Goal: Task Accomplishment & Management: Complete application form

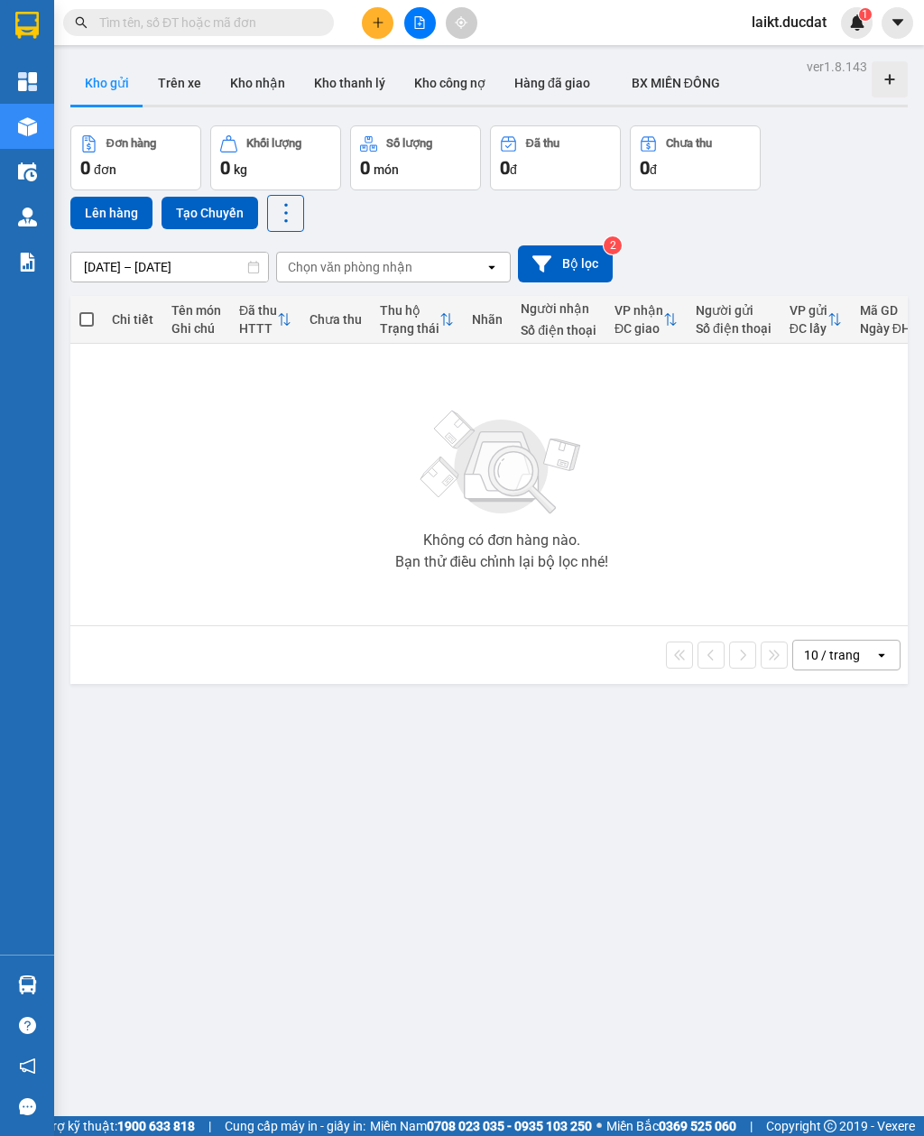
click at [372, 23] on icon "plus" at bounding box center [378, 22] width 13 height 13
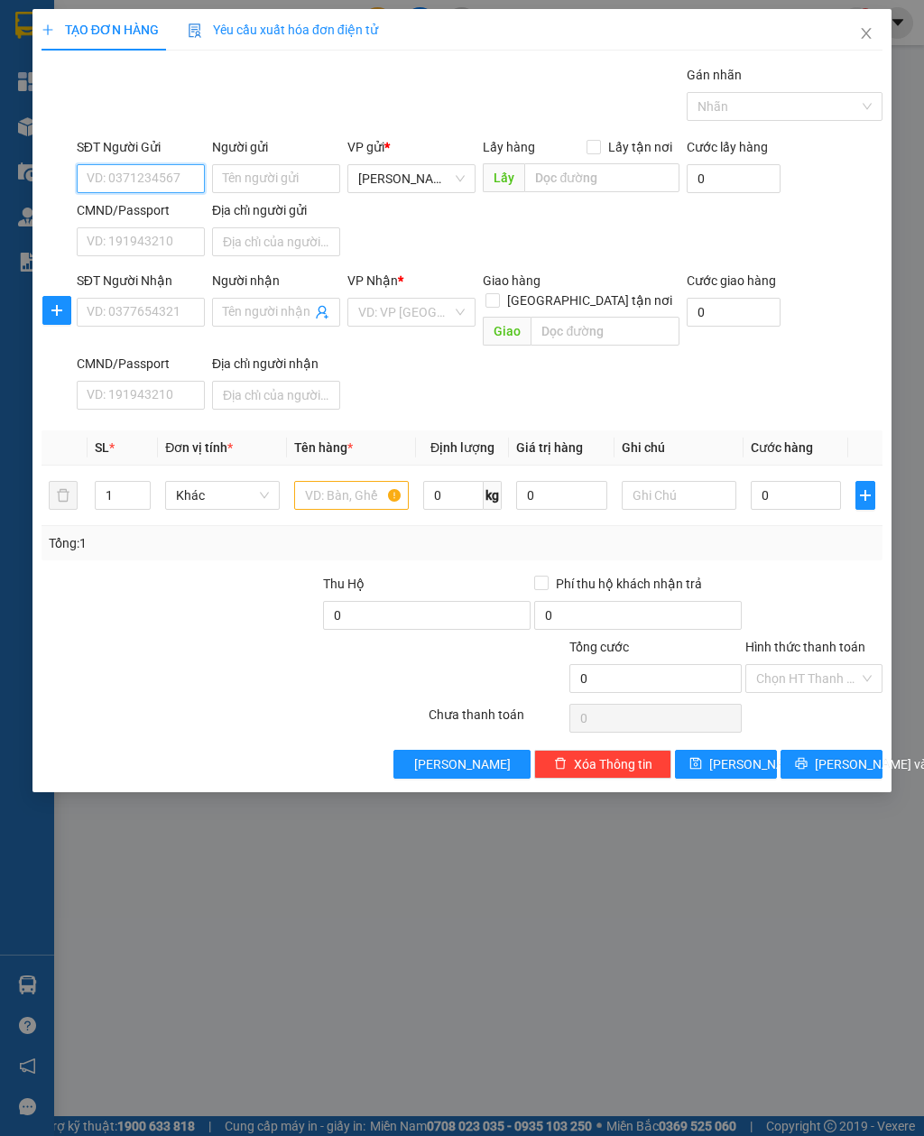
click at [457, 179] on span "[PERSON_NAME]" at bounding box center [411, 178] width 106 height 27
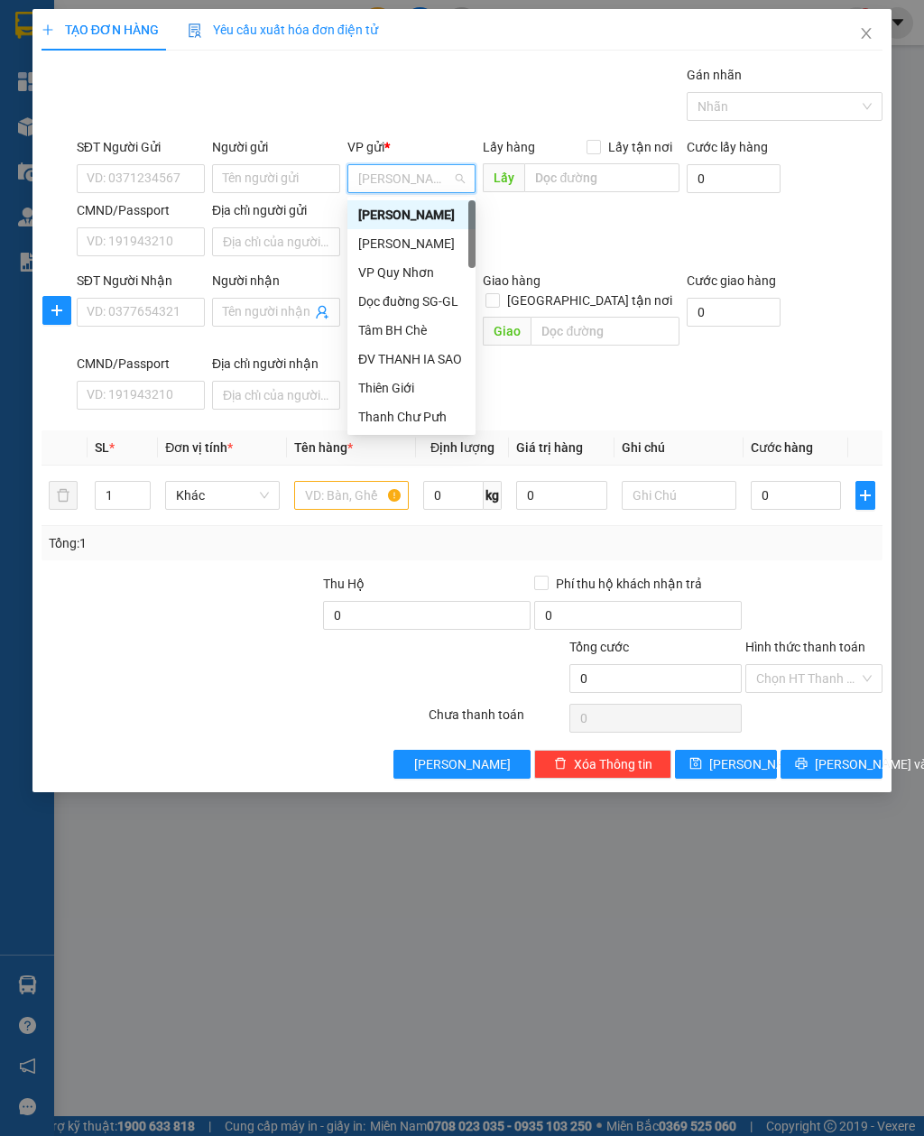
click at [406, 273] on div "VP Quy Nhơn" at bounding box center [411, 273] width 106 height 20
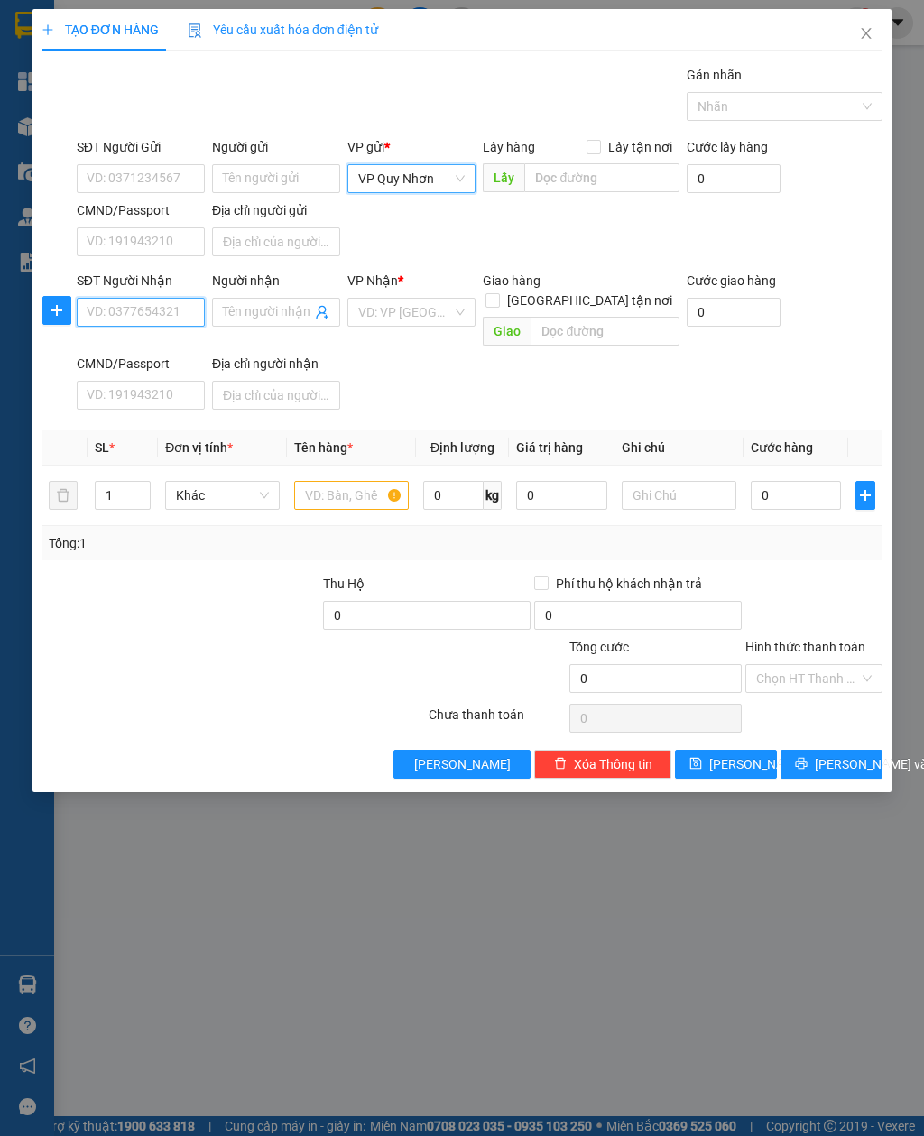
click at [120, 311] on input "SĐT Người Nhận" at bounding box center [141, 312] width 128 height 29
click at [432, 313] on input "search" at bounding box center [405, 312] width 94 height 27
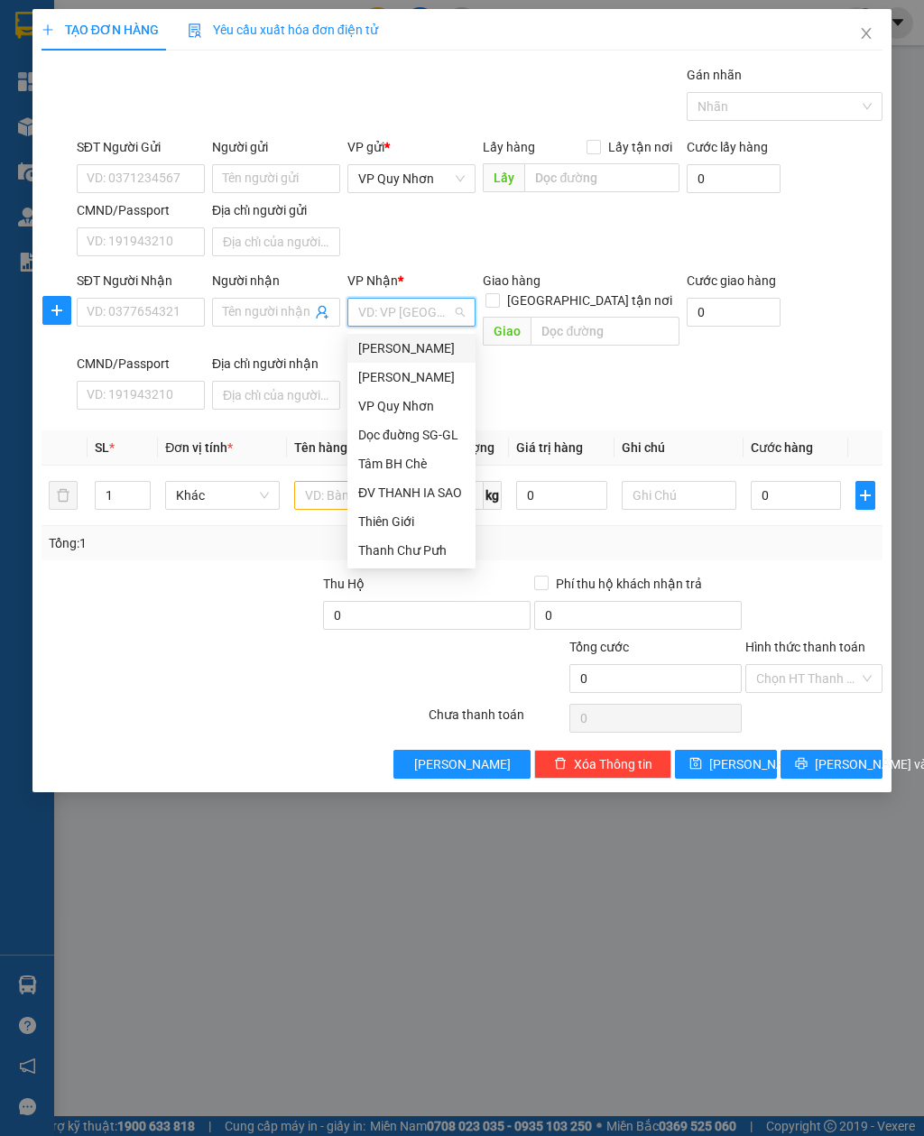
click at [199, 588] on div at bounding box center [250, 605] width 141 height 63
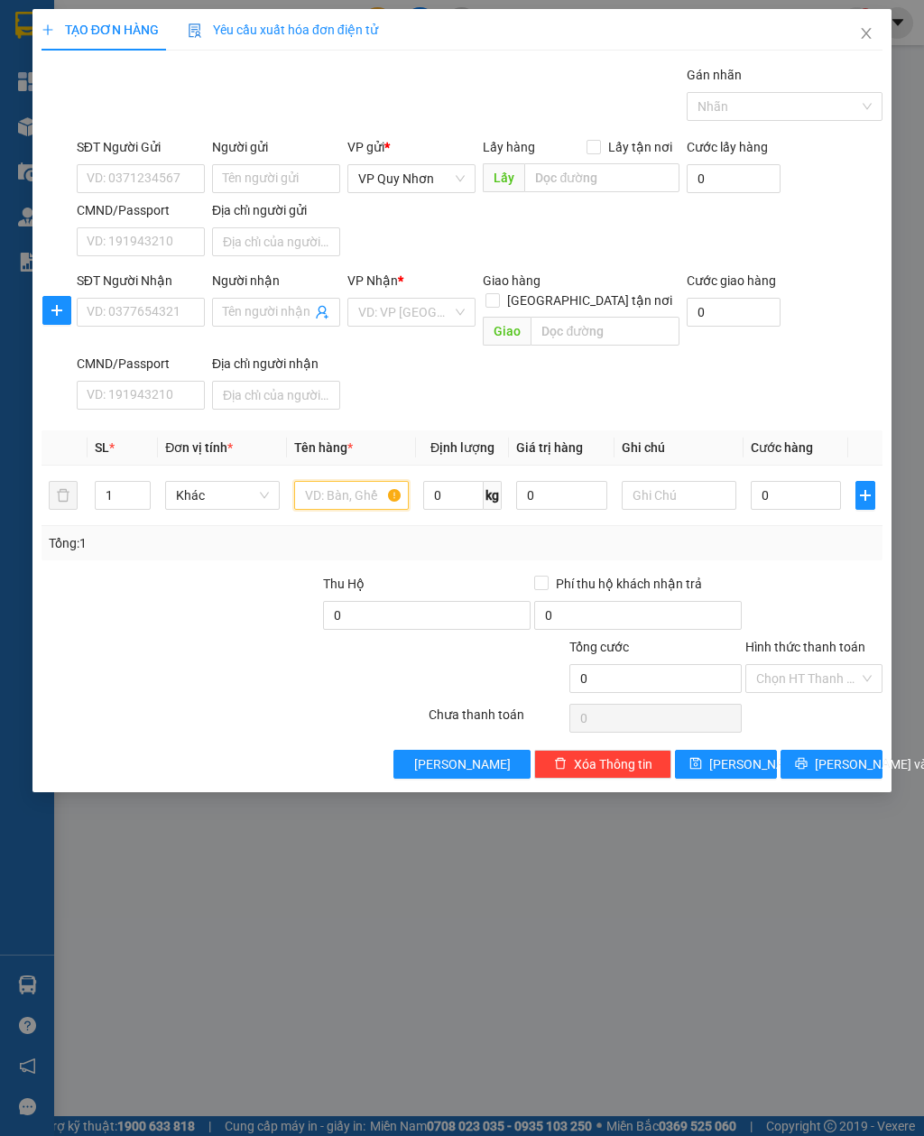
click at [341, 481] on input "text" at bounding box center [351, 495] width 115 height 29
type input "Thùng"
click at [631, 664] on input "0" at bounding box center [655, 678] width 172 height 29
click at [605, 666] on input "0" at bounding box center [655, 678] width 172 height 29
click at [608, 664] on input "0" at bounding box center [655, 678] width 172 height 29
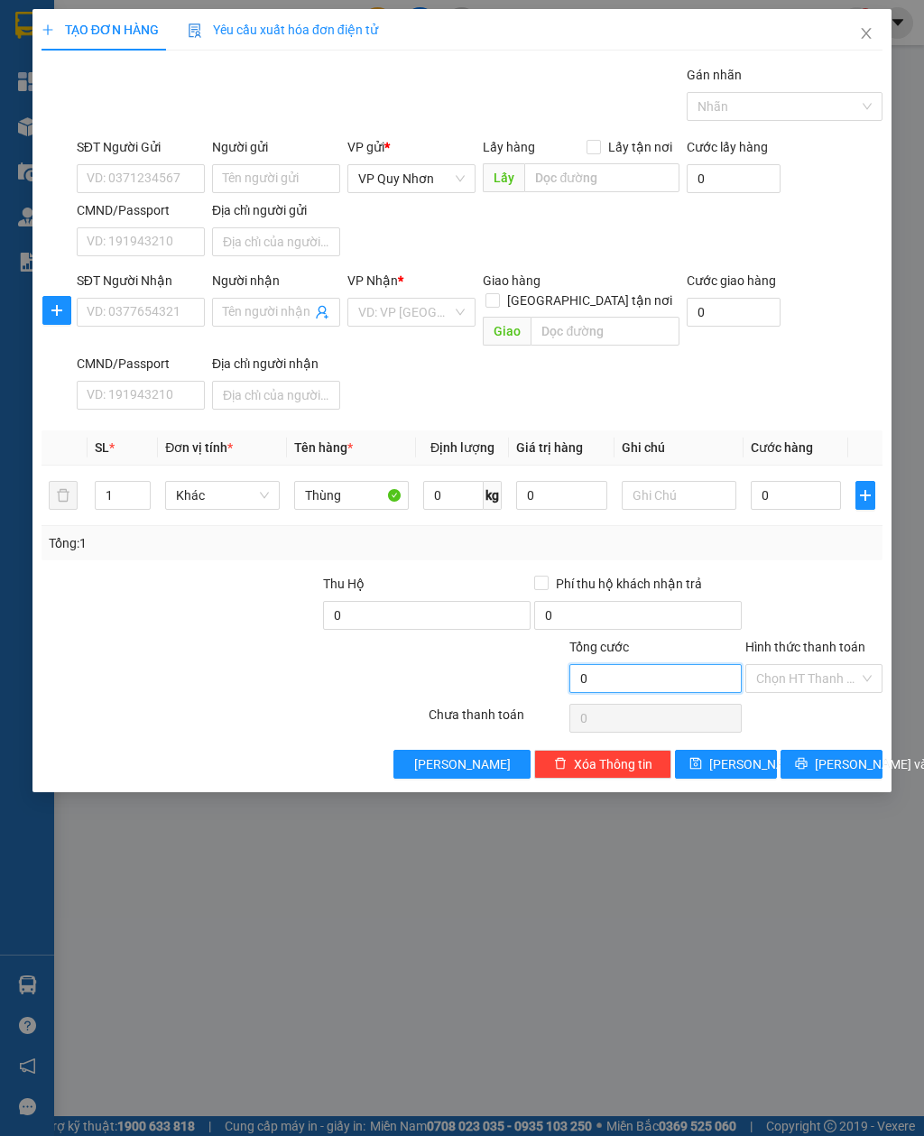
click at [599, 664] on input "0" at bounding box center [655, 678] width 172 height 29
click at [581, 664] on input "0" at bounding box center [655, 678] width 172 height 29
click at [627, 666] on input "0" at bounding box center [655, 678] width 172 height 29
click at [799, 481] on input "0" at bounding box center [796, 495] width 91 height 29
type input "5"
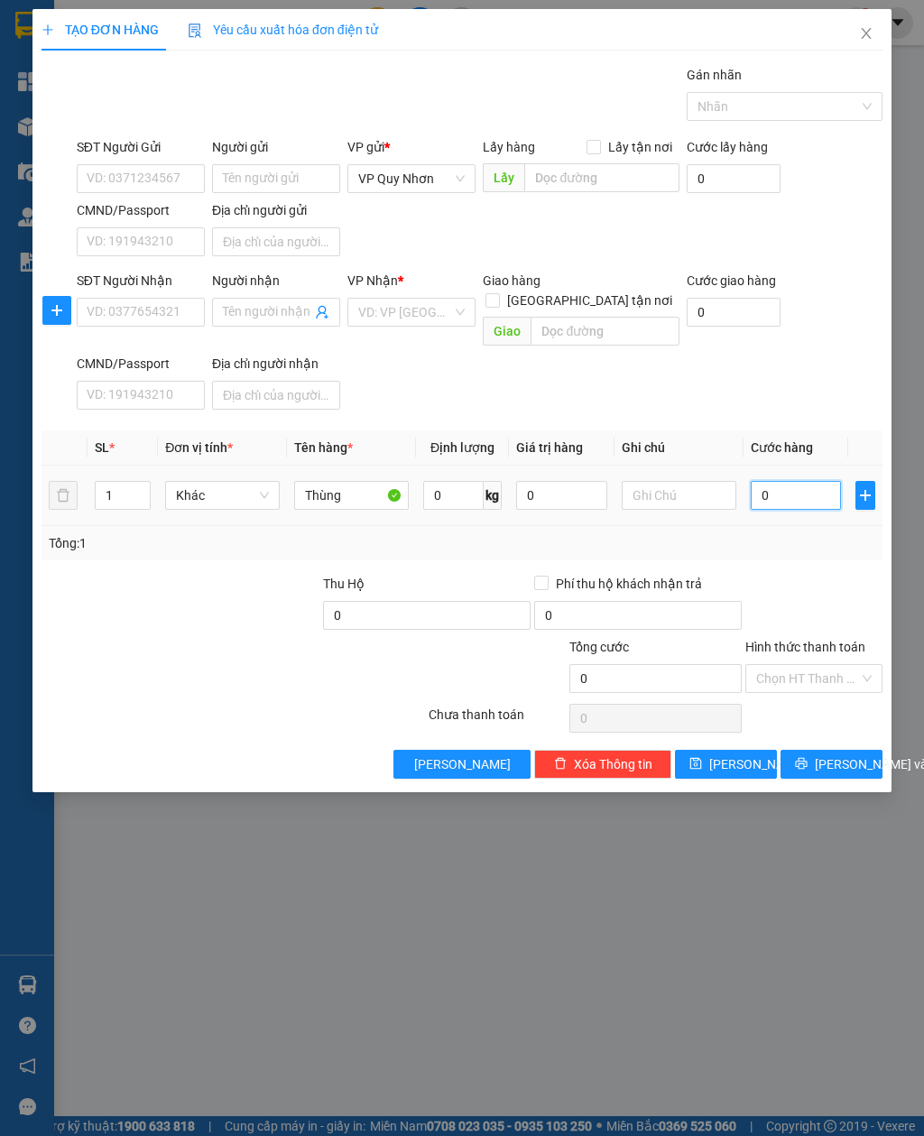
type input "5"
type input "050"
type input "50"
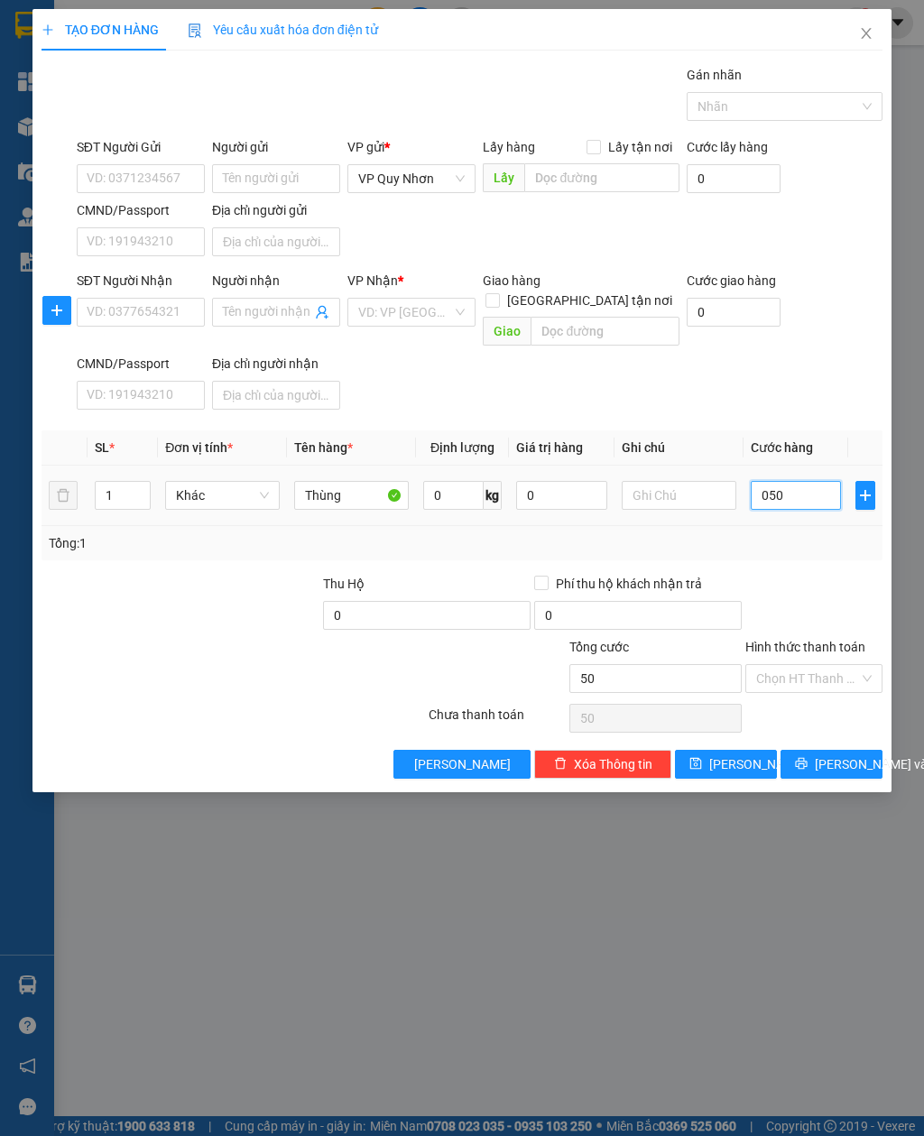
type input "0.500"
type input "500"
type input "05.000"
type input "5.000"
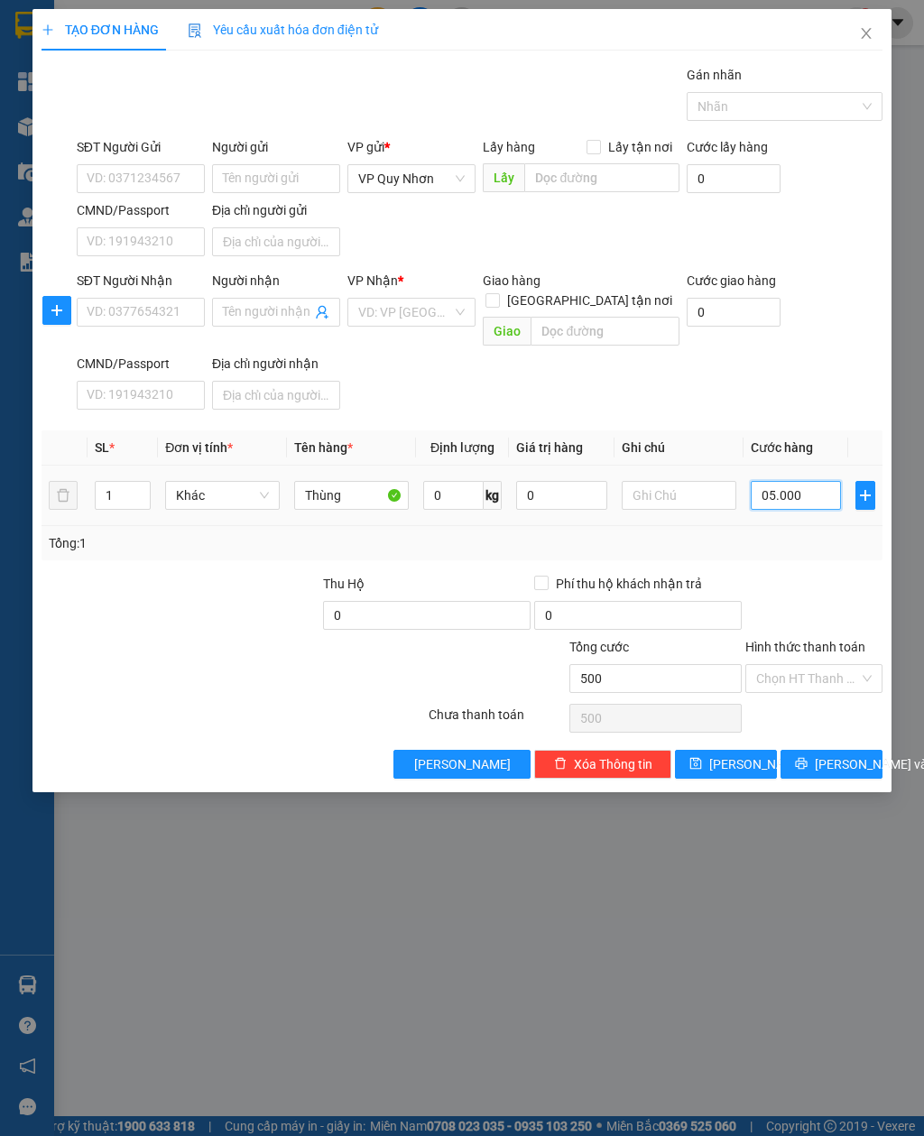
type input "5.000"
type input "050.000"
type input "50.000"
click at [872, 664] on div "Chọn HT Thanh Toán" at bounding box center [813, 678] width 137 height 29
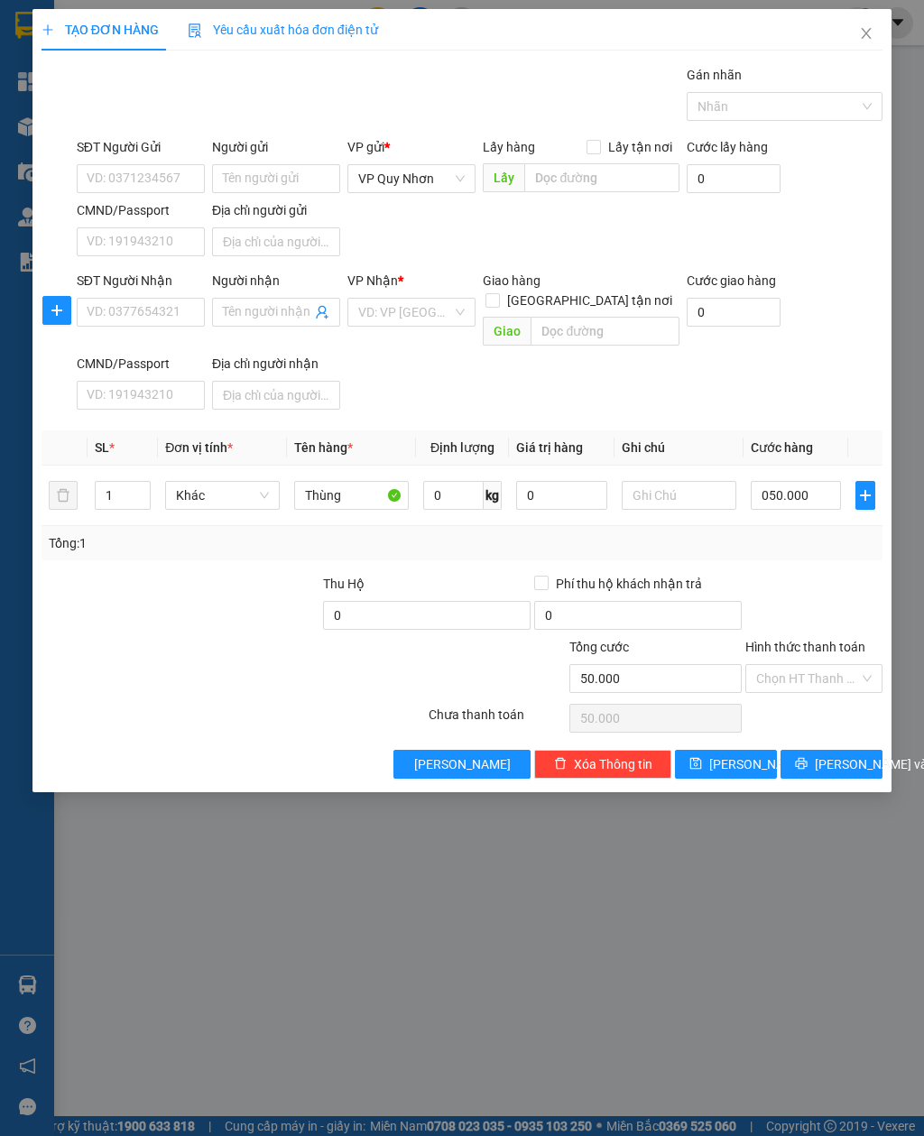
type input "50.000"
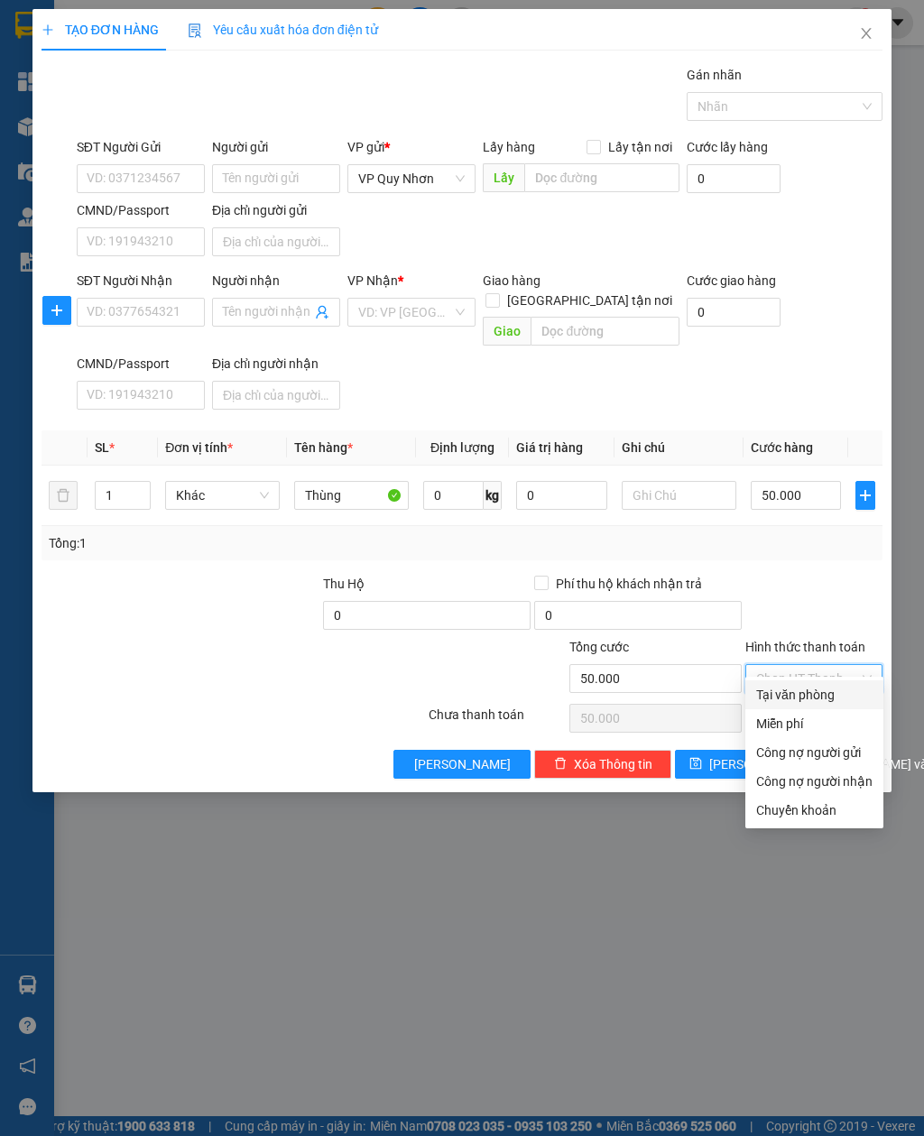
click at [827, 701] on div "Tại văn phòng" at bounding box center [814, 695] width 116 height 20
type input "0"
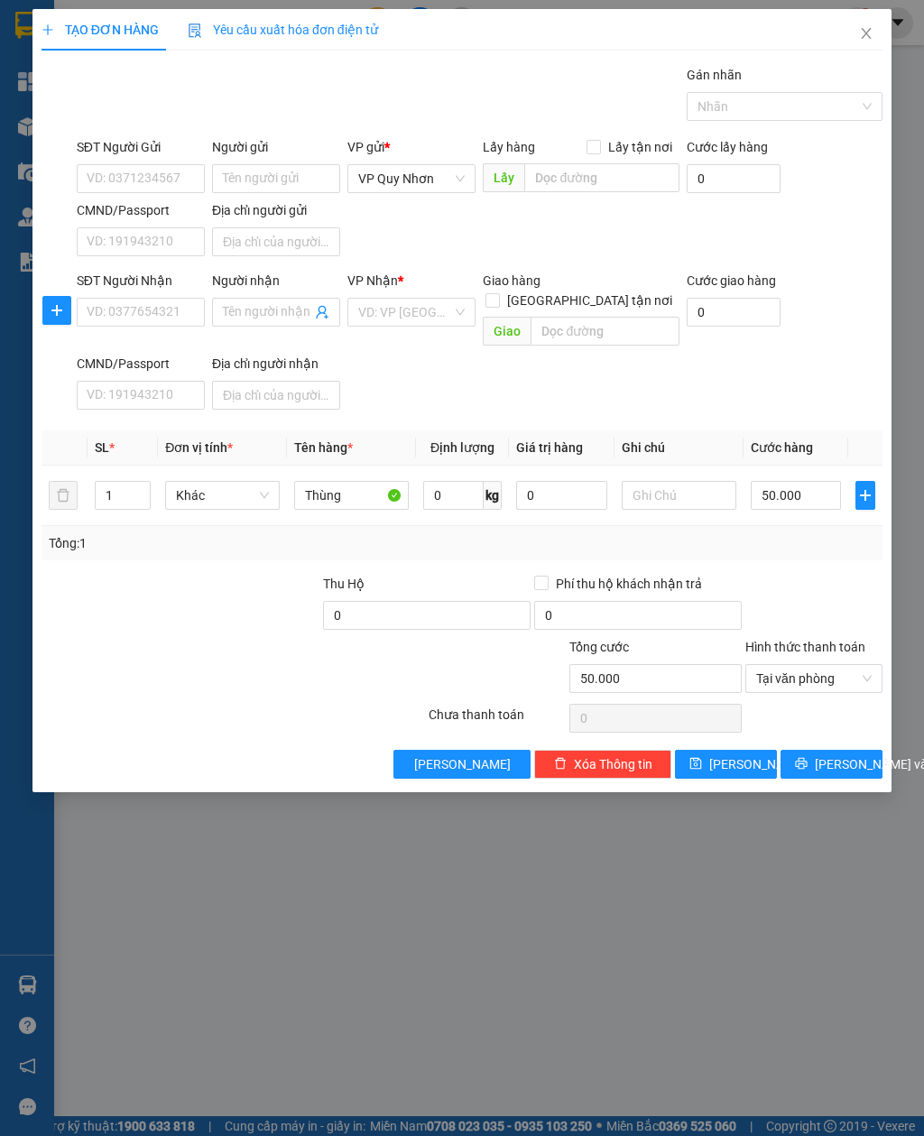
click at [856, 666] on span "Tại văn phòng" at bounding box center [813, 678] width 115 height 27
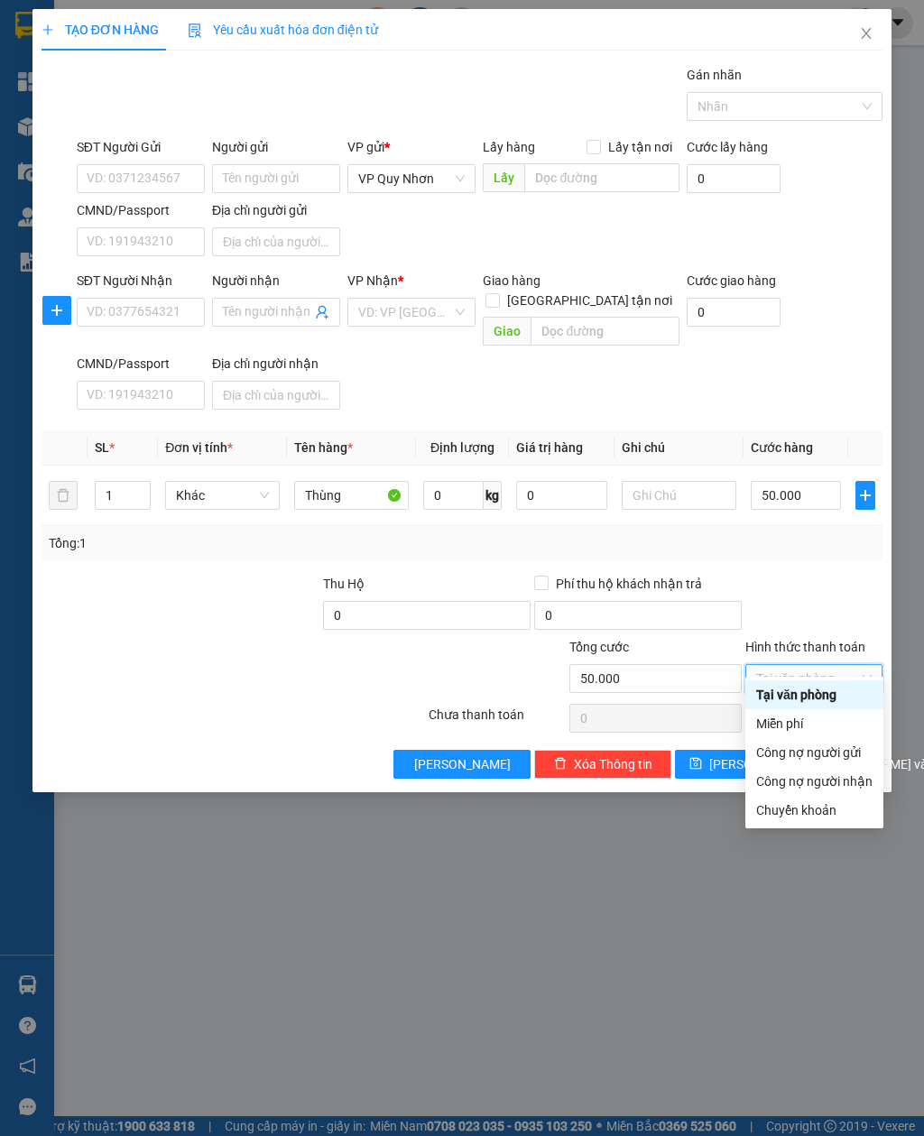
click at [852, 690] on div "Tại văn phòng" at bounding box center [814, 695] width 116 height 20
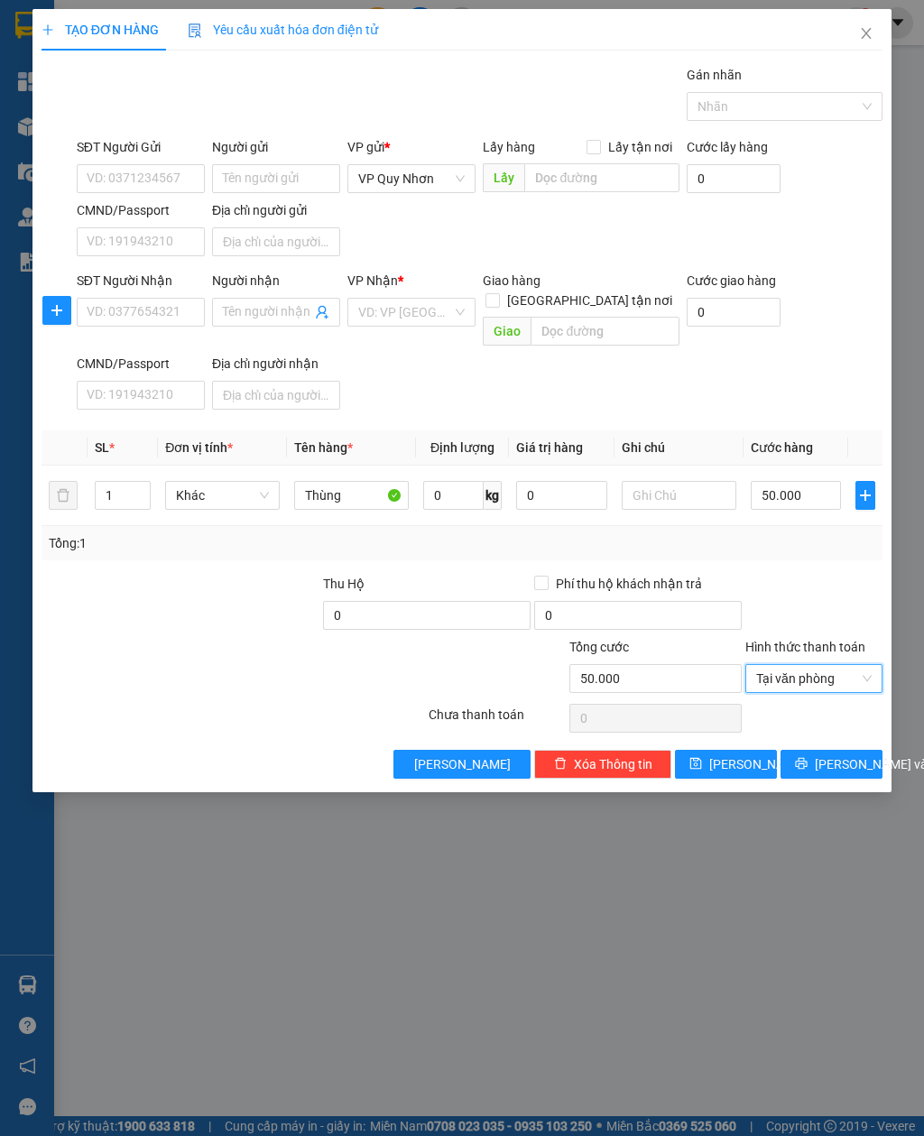
click at [859, 665] on span "Tại văn phòng" at bounding box center [813, 678] width 115 height 27
click at [865, 41] on icon "close" at bounding box center [866, 33] width 14 height 14
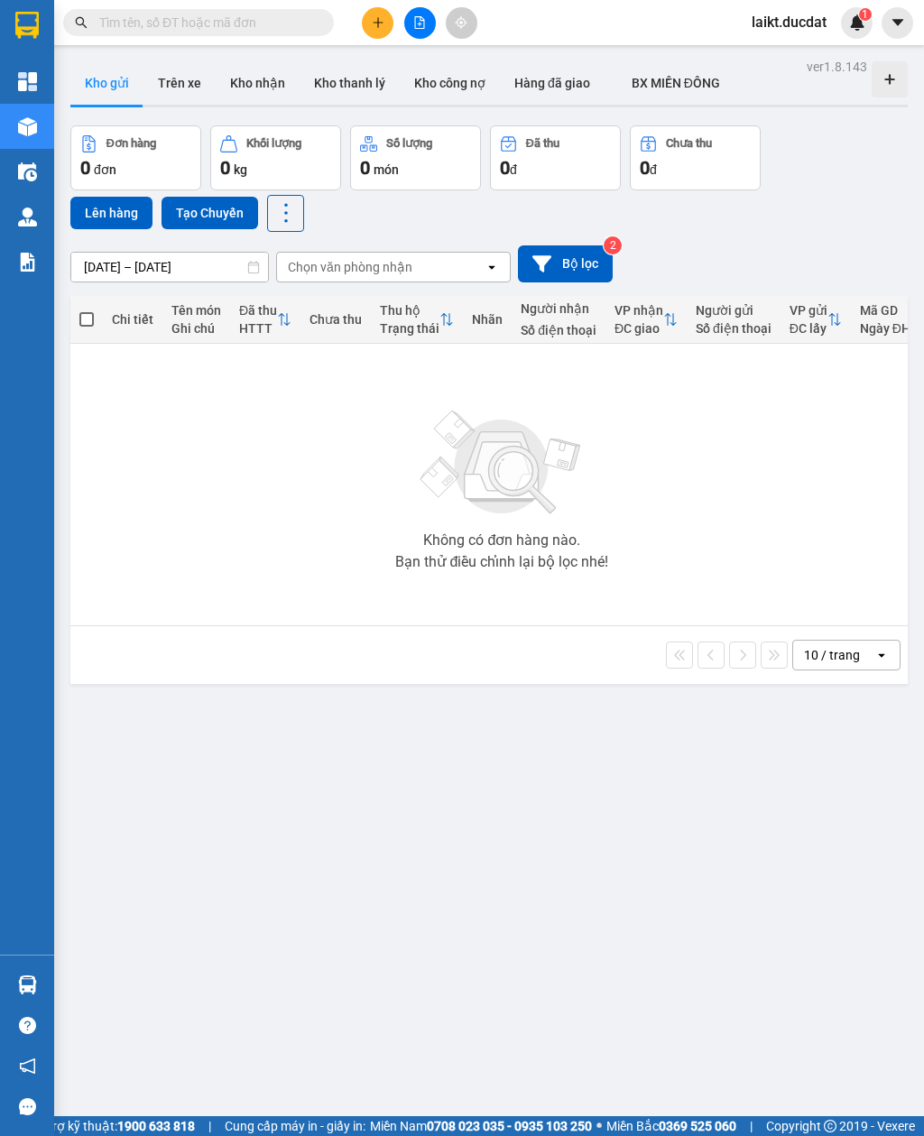
click at [377, 23] on icon "plus" at bounding box center [378, 22] width 13 height 13
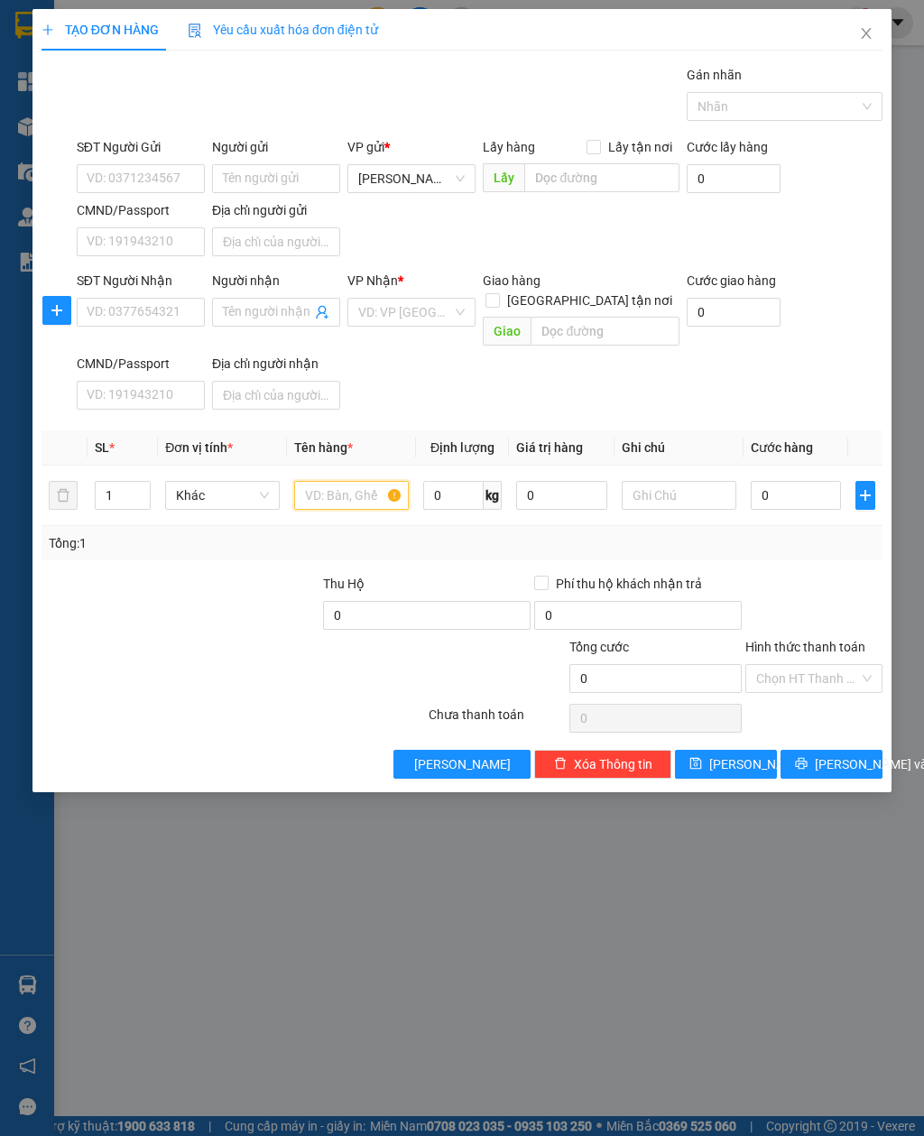
click at [322, 481] on input "text" at bounding box center [351, 495] width 115 height 29
type input "Thungg"
click at [781, 481] on input "0" at bounding box center [796, 495] width 91 height 29
type input "5"
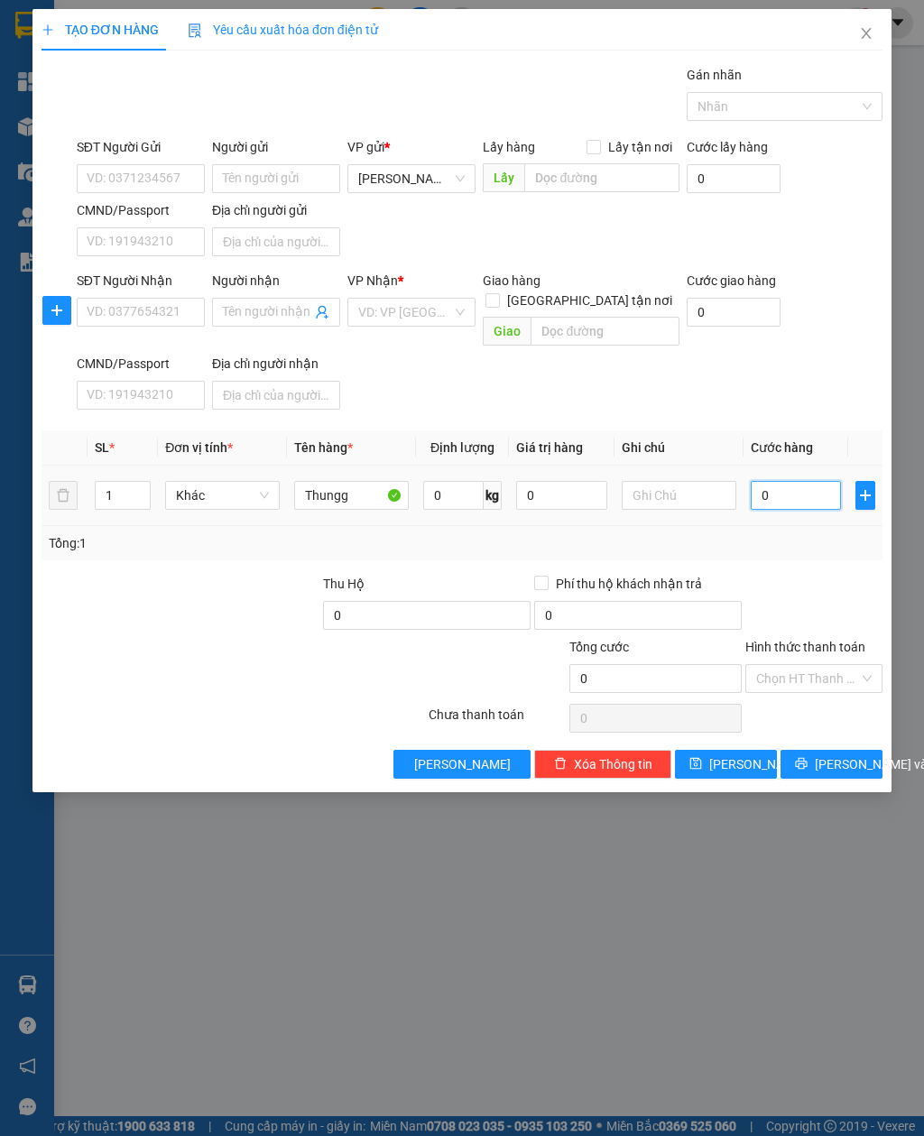
type input "5"
type input "050"
type input "50"
type input "0.500"
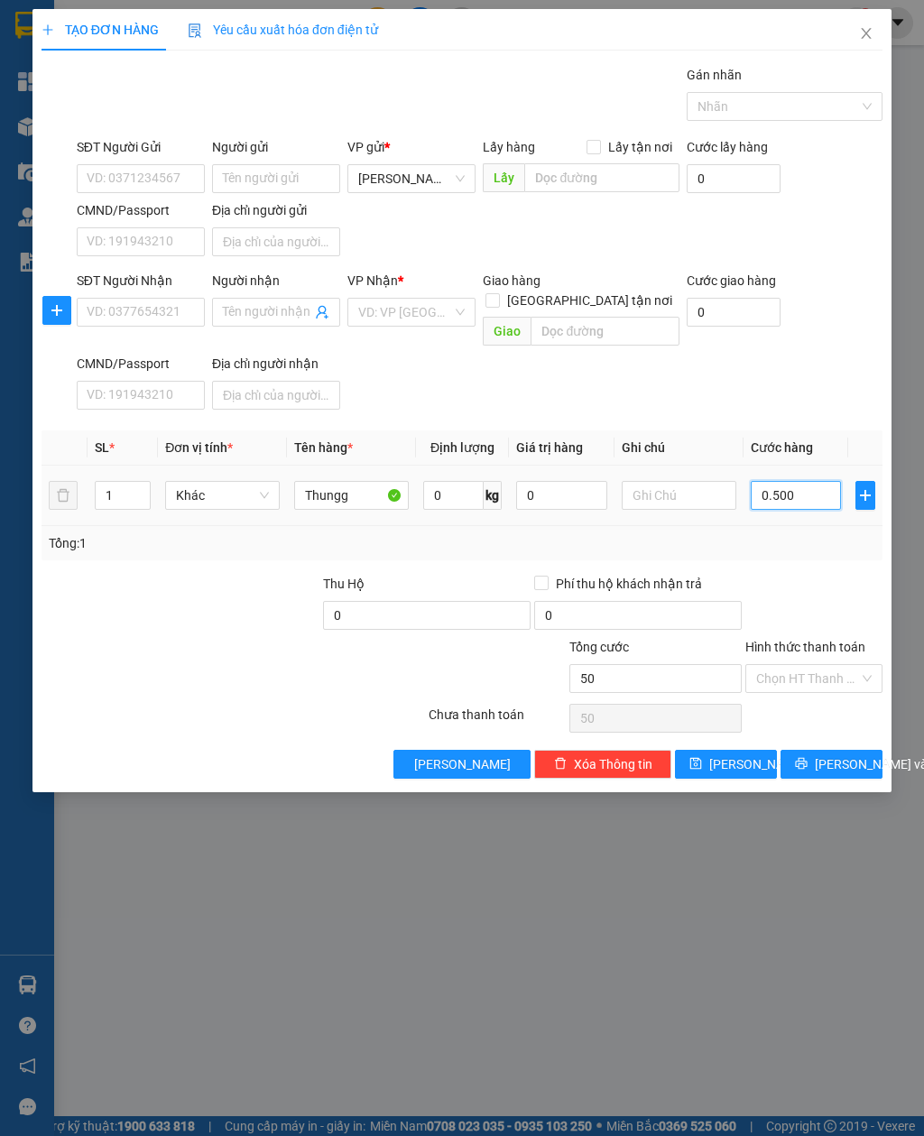
type input "500"
type input "05.000"
type input "5.000"
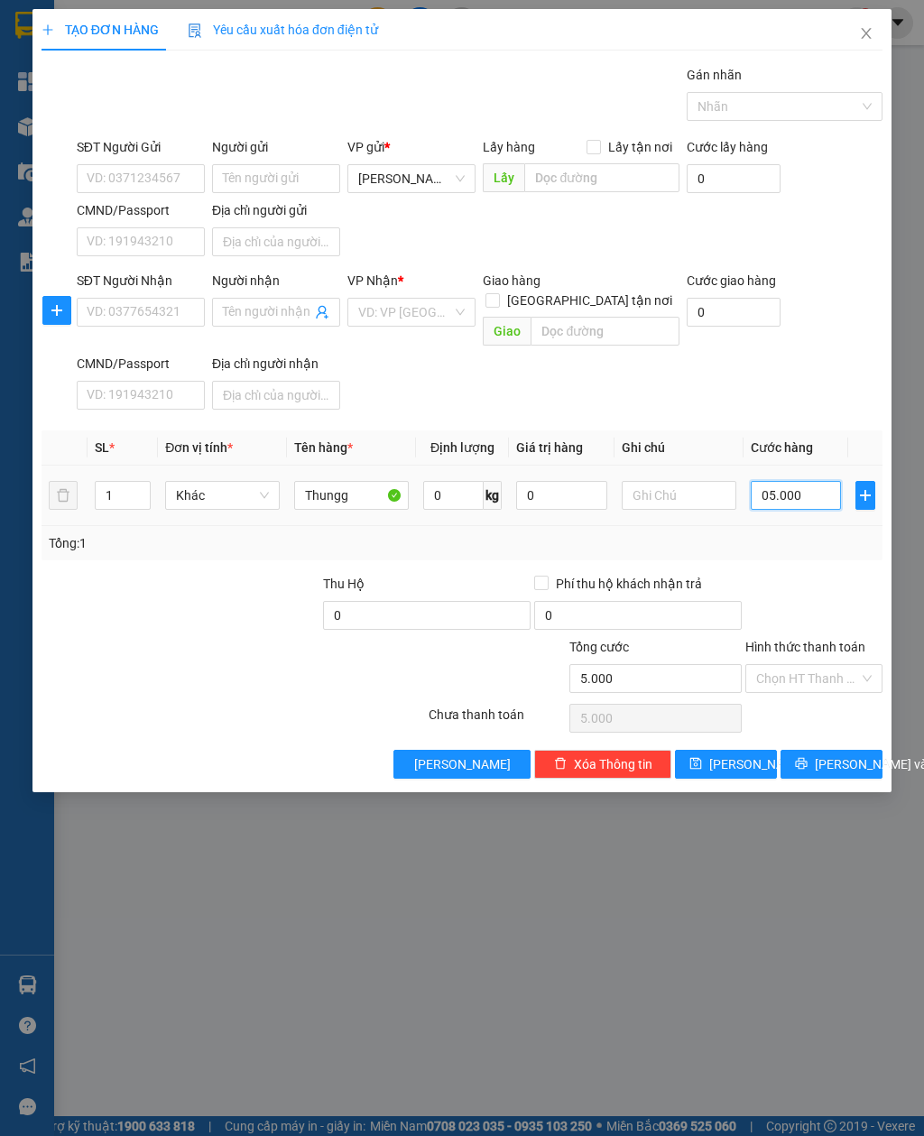
type input "050.000"
type input "50.000"
click at [734, 754] on span "[PERSON_NAME]" at bounding box center [757, 764] width 97 height 20
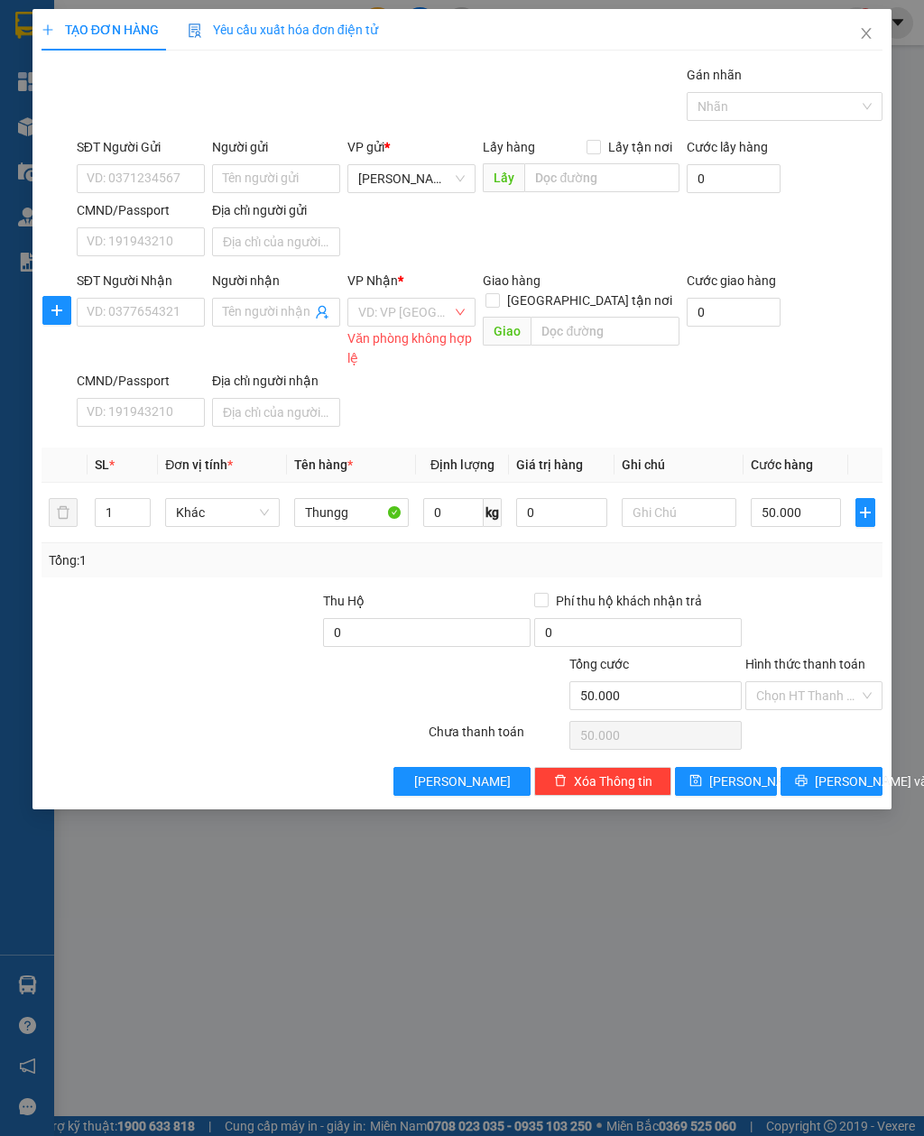
click at [449, 309] on input "search" at bounding box center [405, 312] width 94 height 27
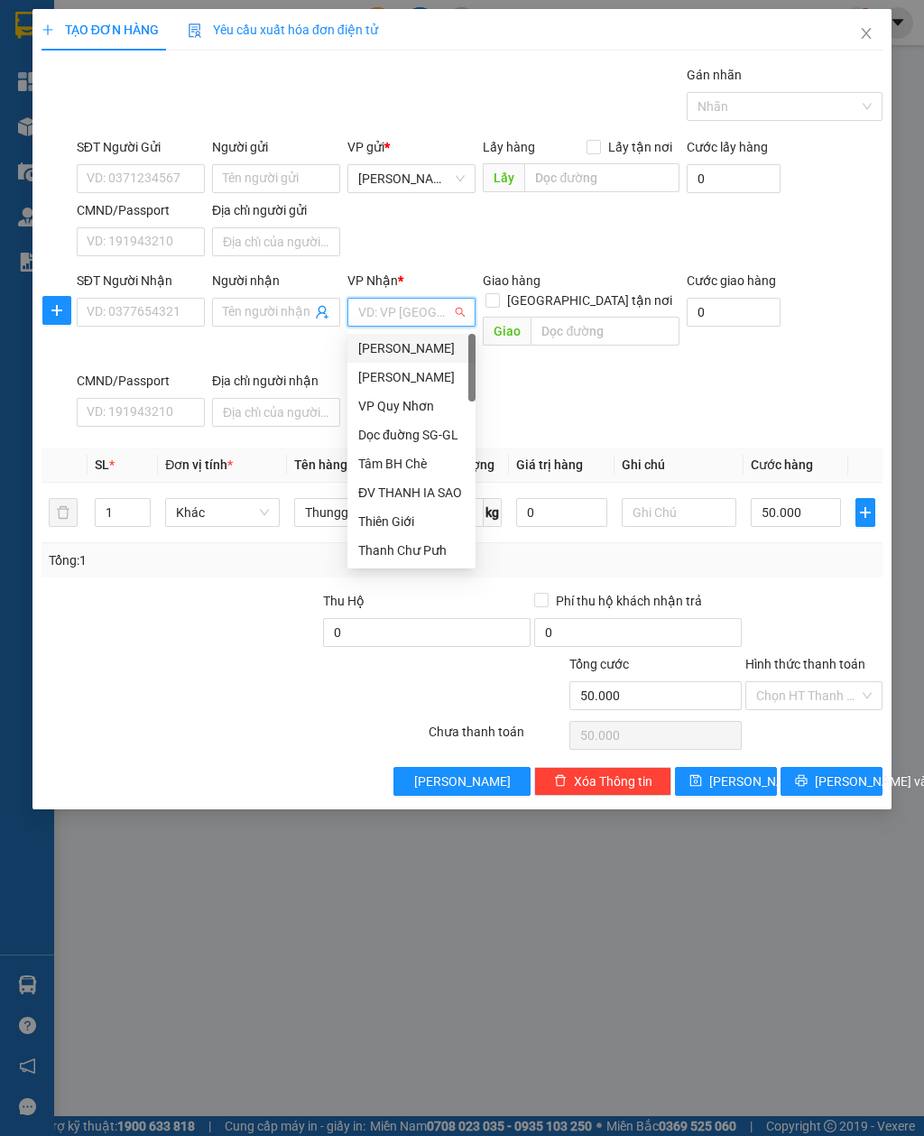
click at [451, 179] on span "[PERSON_NAME]" at bounding box center [411, 178] width 106 height 27
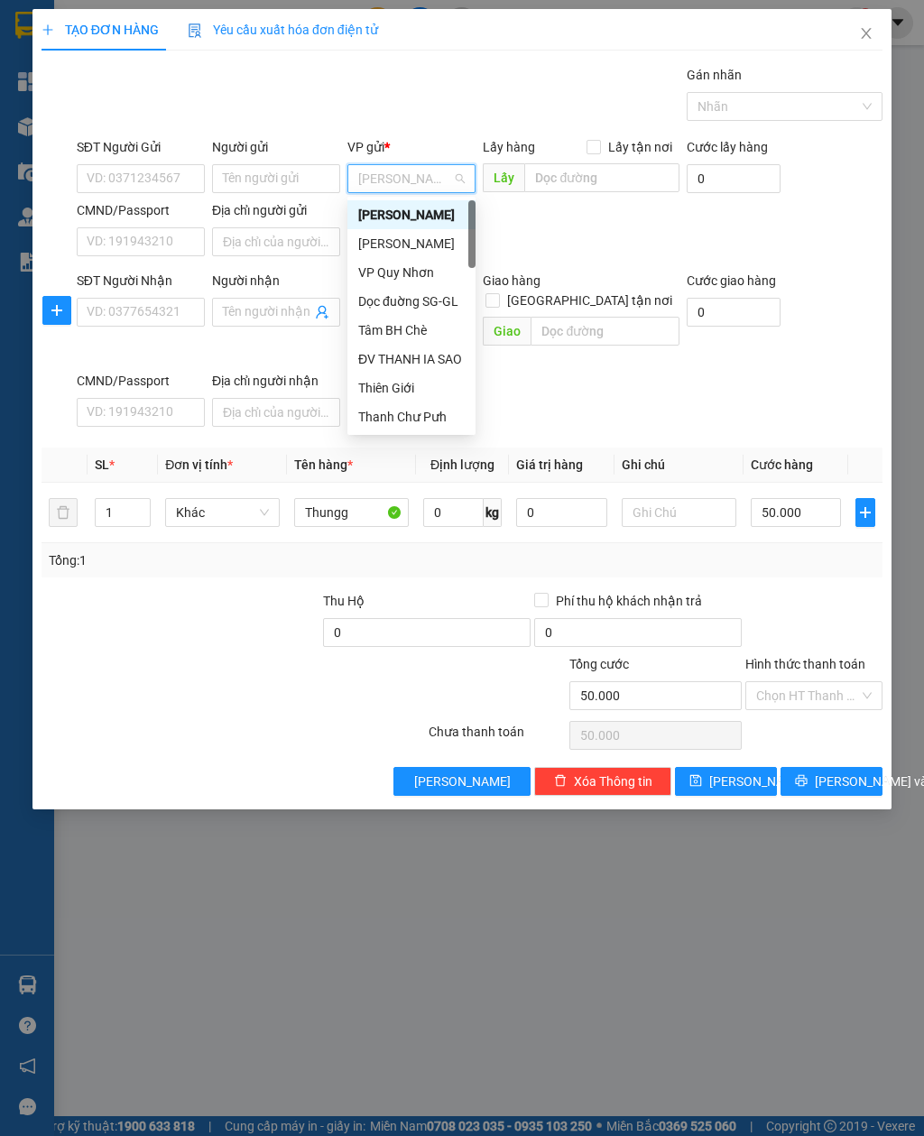
click at [410, 276] on div "VP Quy Nhơn" at bounding box center [411, 273] width 106 height 20
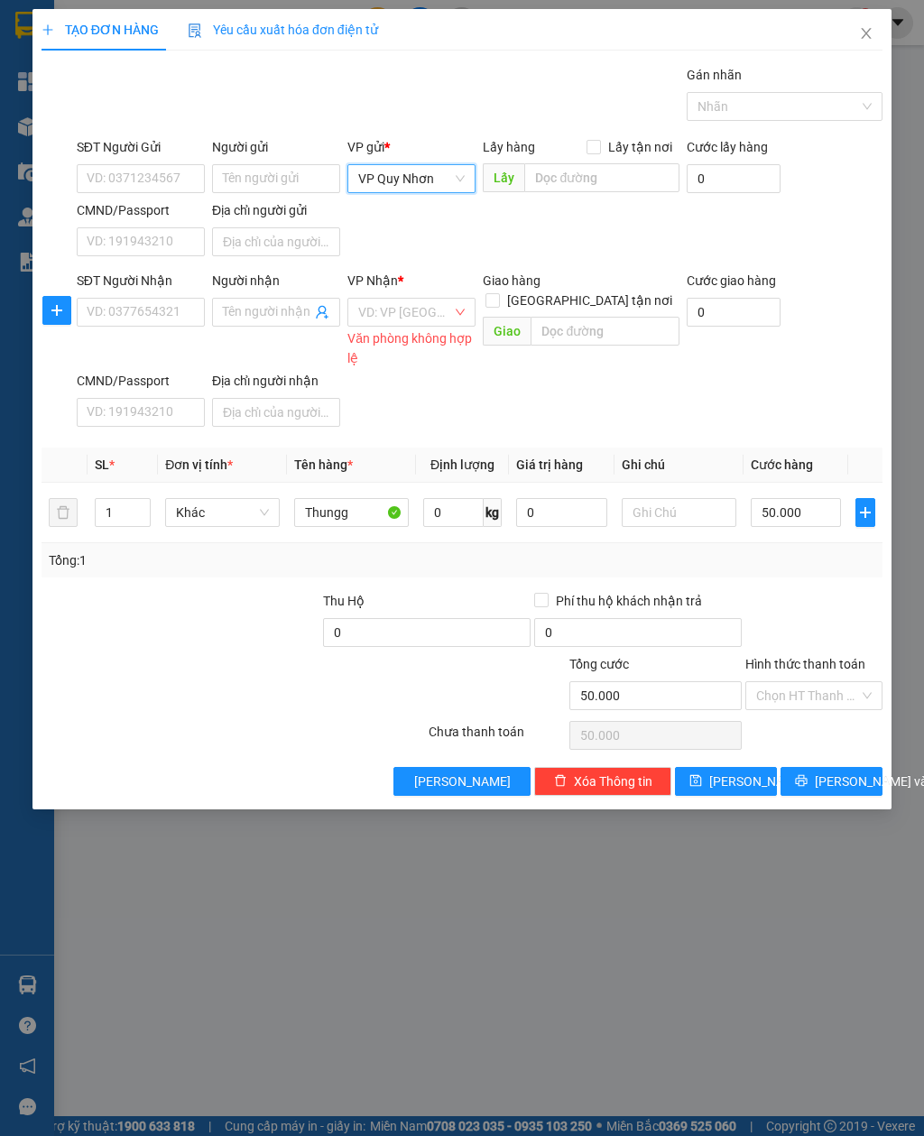
click at [450, 307] on input "search" at bounding box center [405, 312] width 94 height 27
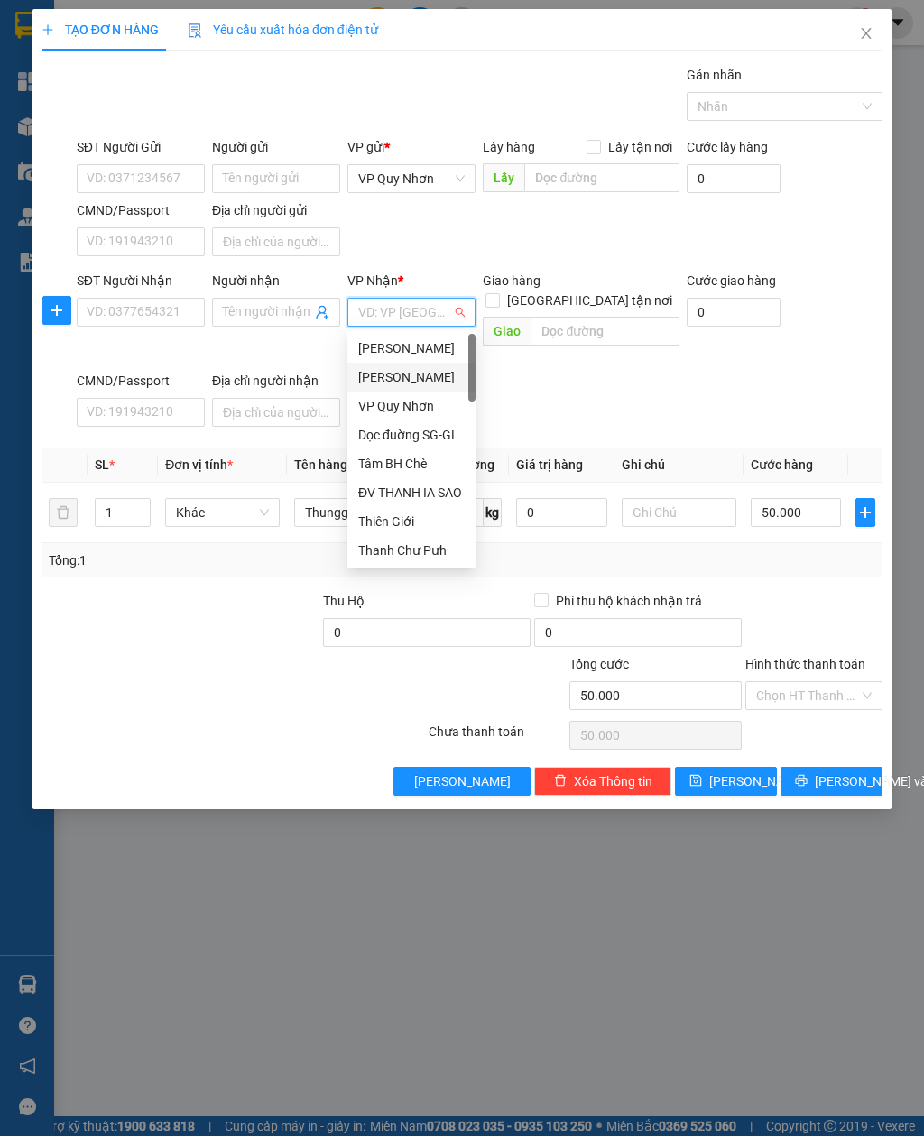
click at [425, 381] on div "[PERSON_NAME]" at bounding box center [411, 377] width 106 height 20
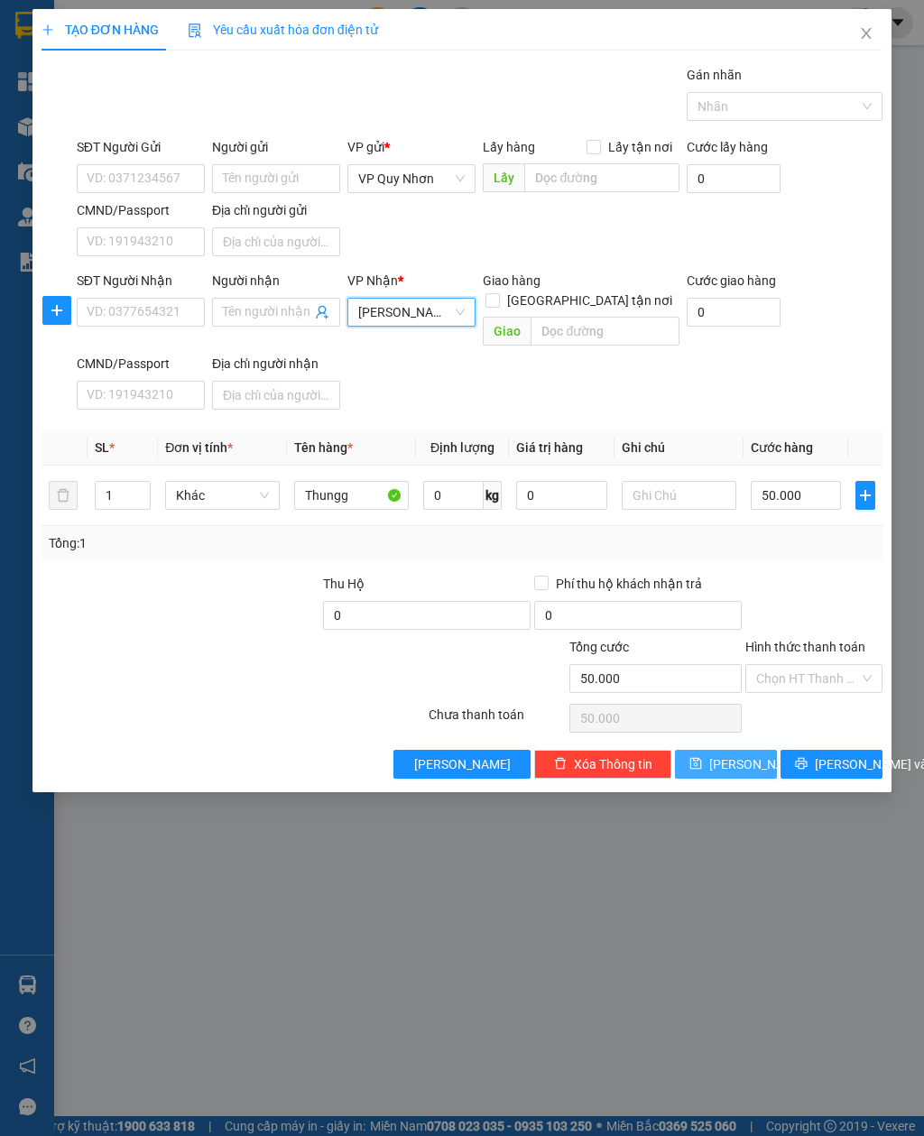
click at [723, 750] on button "[PERSON_NAME]" at bounding box center [726, 764] width 102 height 29
type input "0"
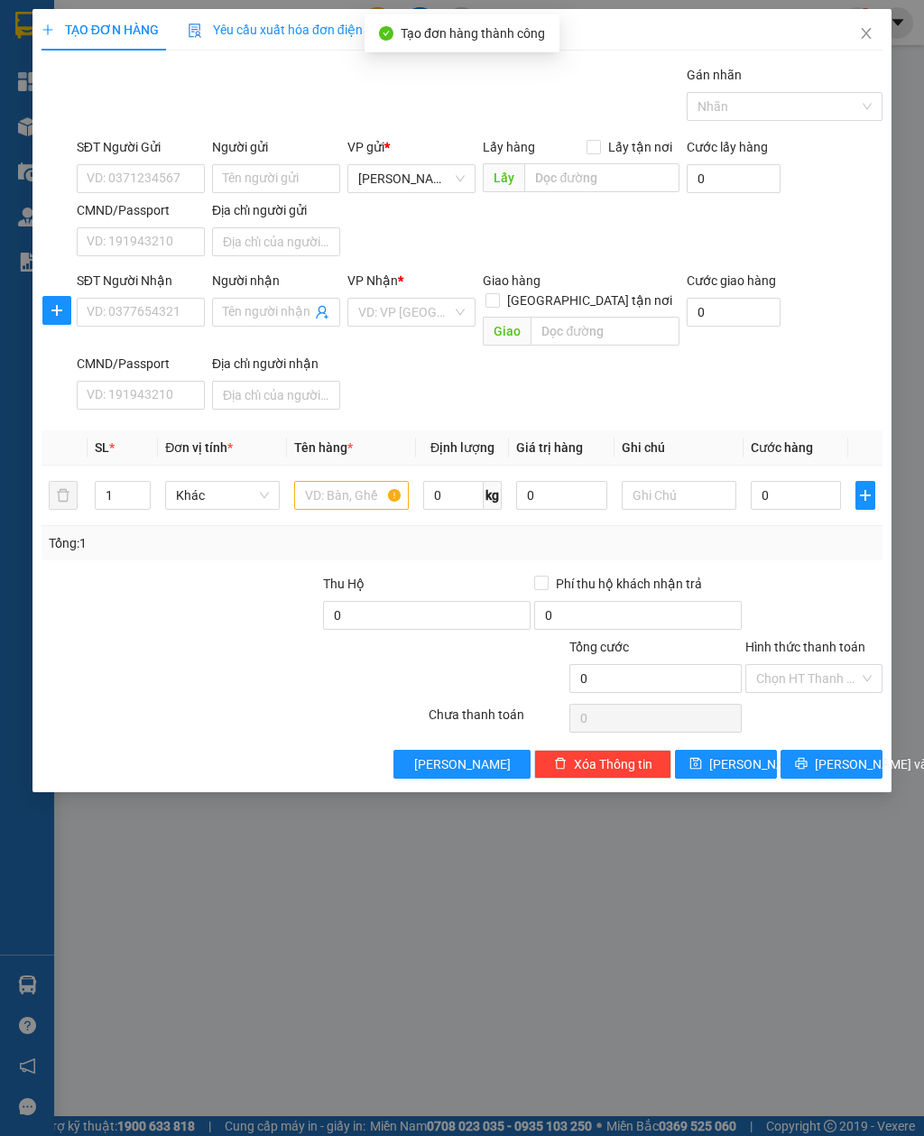
click at [883, 23] on span "Close" at bounding box center [866, 34] width 51 height 51
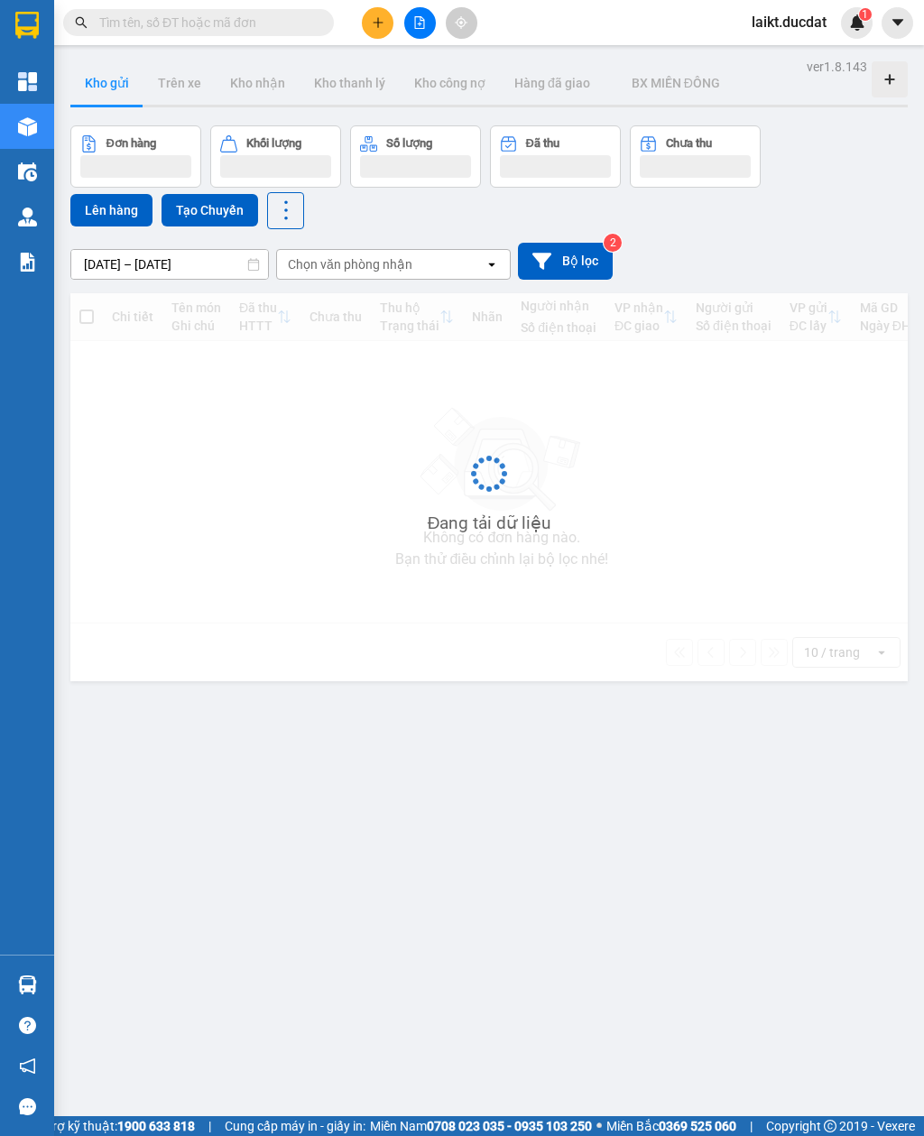
click at [855, 23] on img at bounding box center [857, 22] width 16 height 16
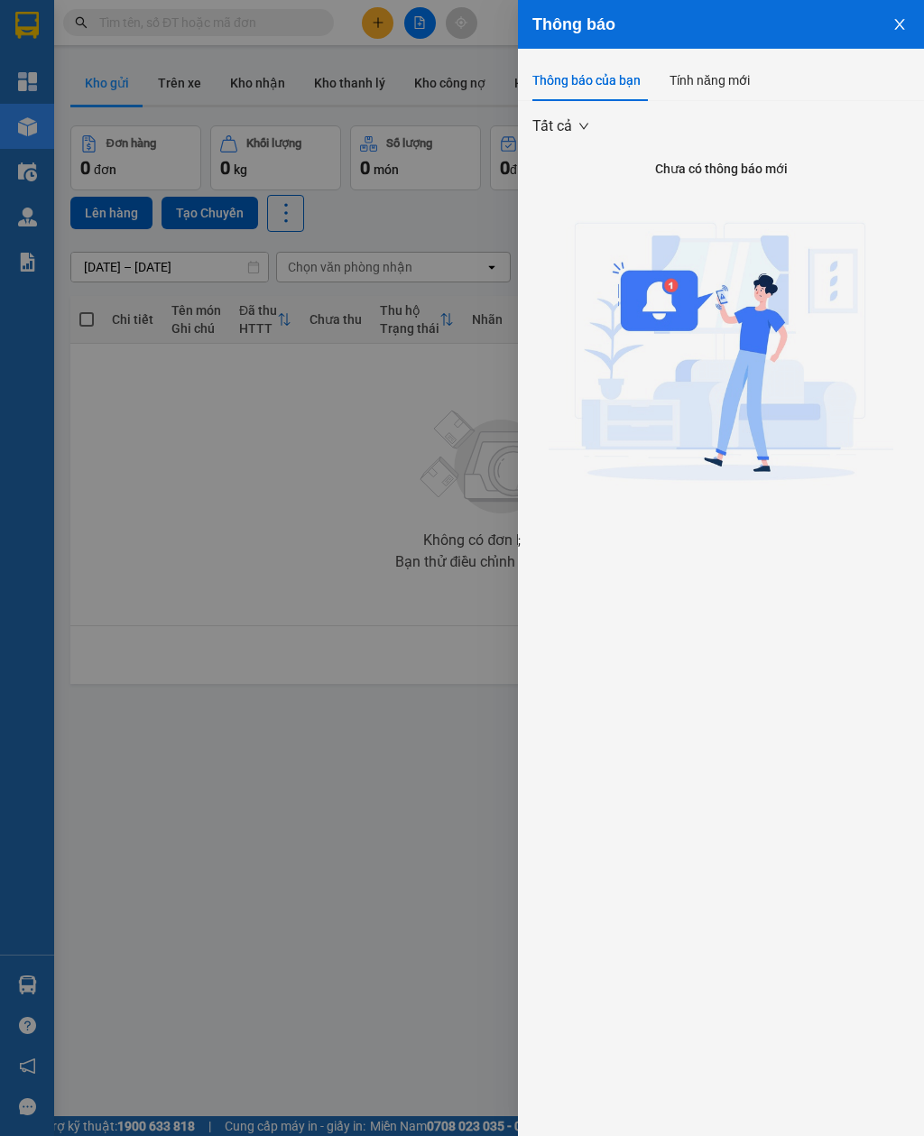
click at [196, 426] on div at bounding box center [462, 568] width 924 height 1136
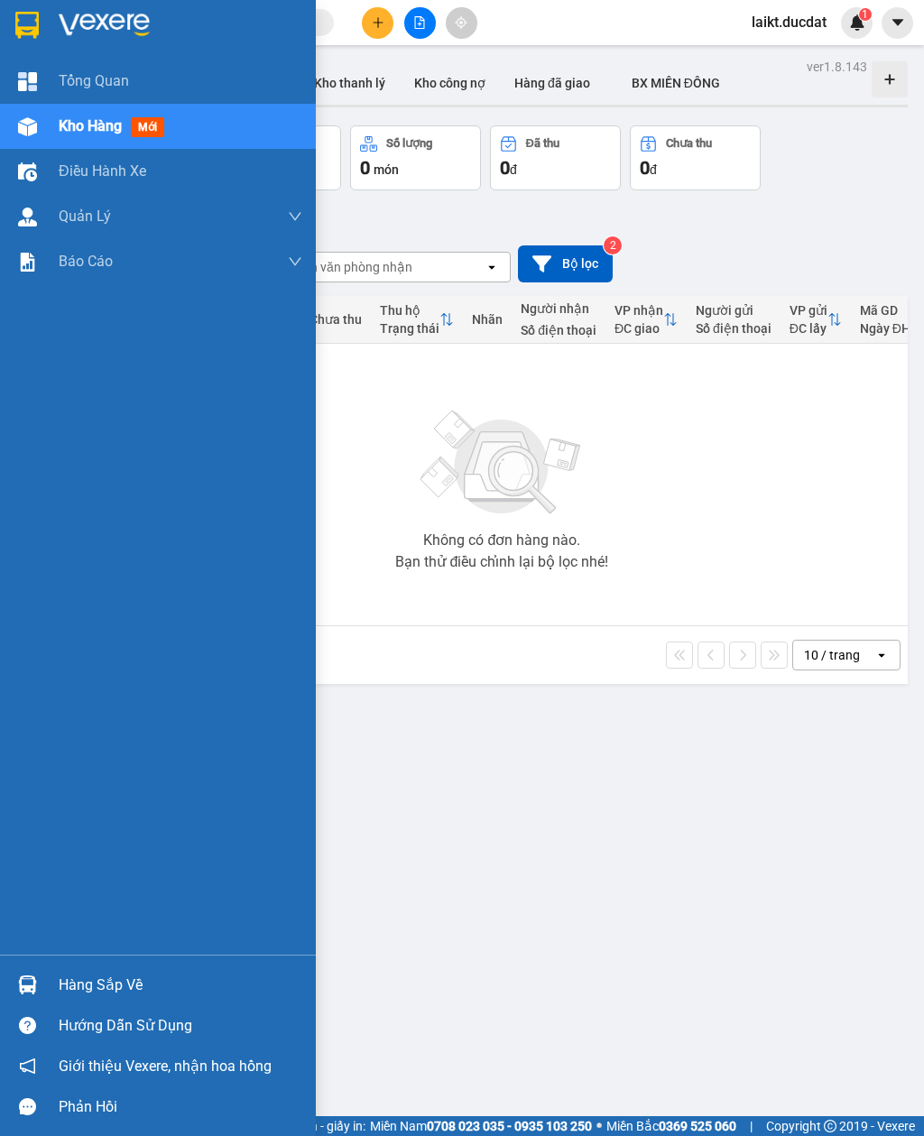
click at [46, 81] on div "Tổng Quan" at bounding box center [158, 81] width 316 height 45
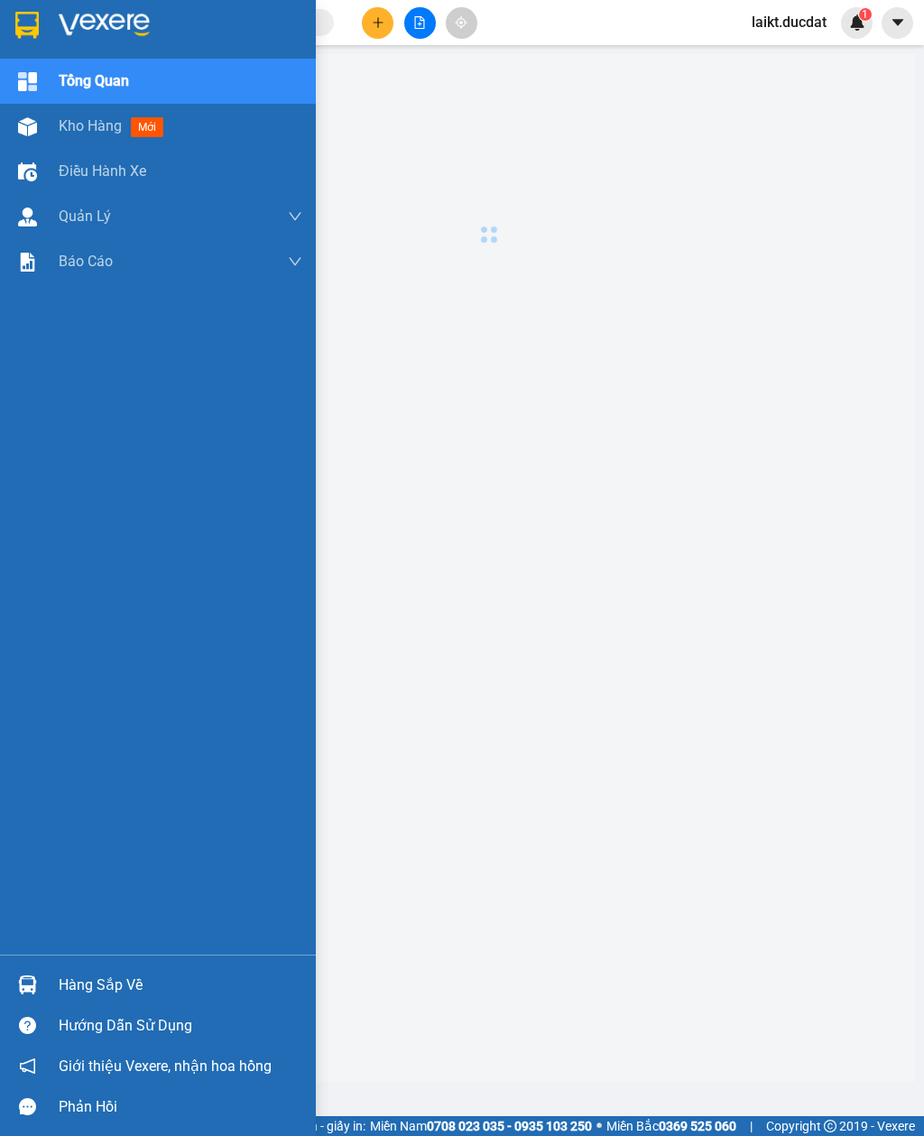
click at [87, 130] on span "Kho hàng" at bounding box center [90, 125] width 63 height 17
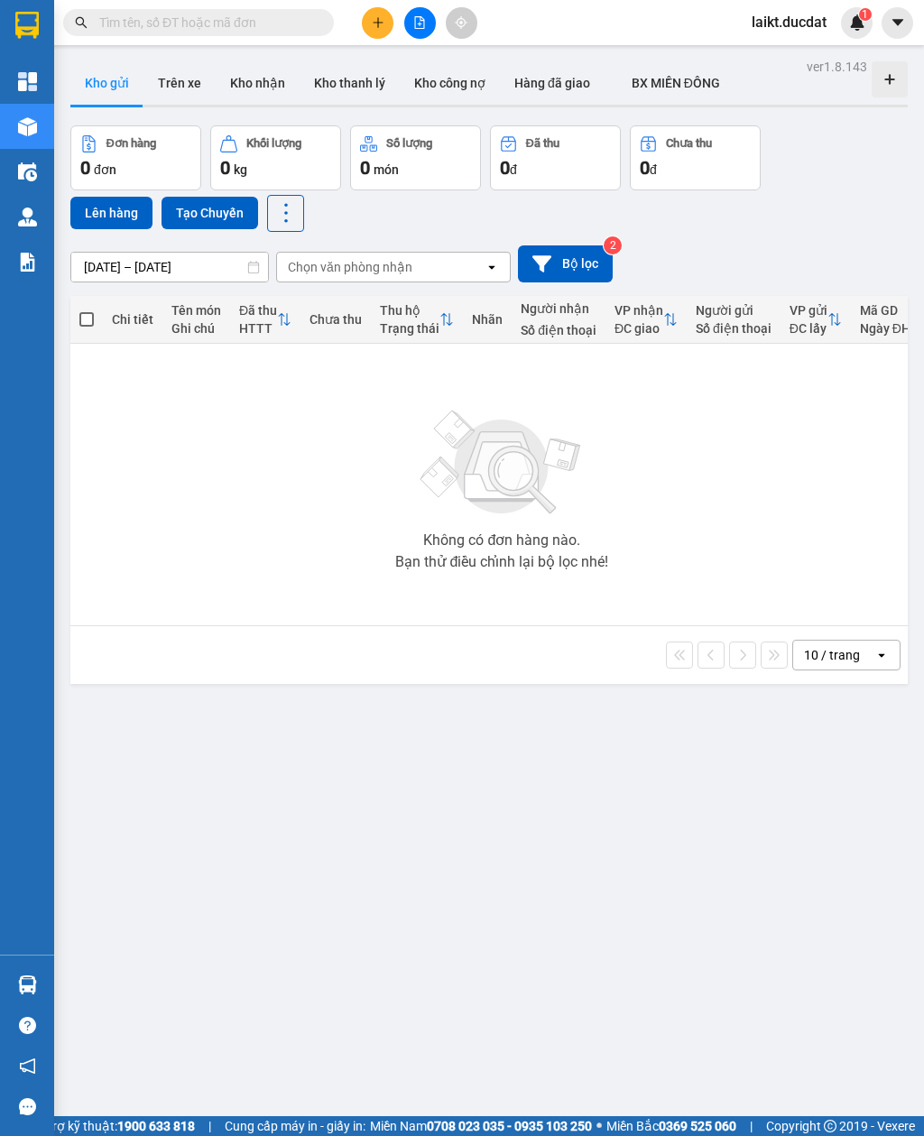
click at [418, 24] on icon "file-add" at bounding box center [420, 22] width 10 height 13
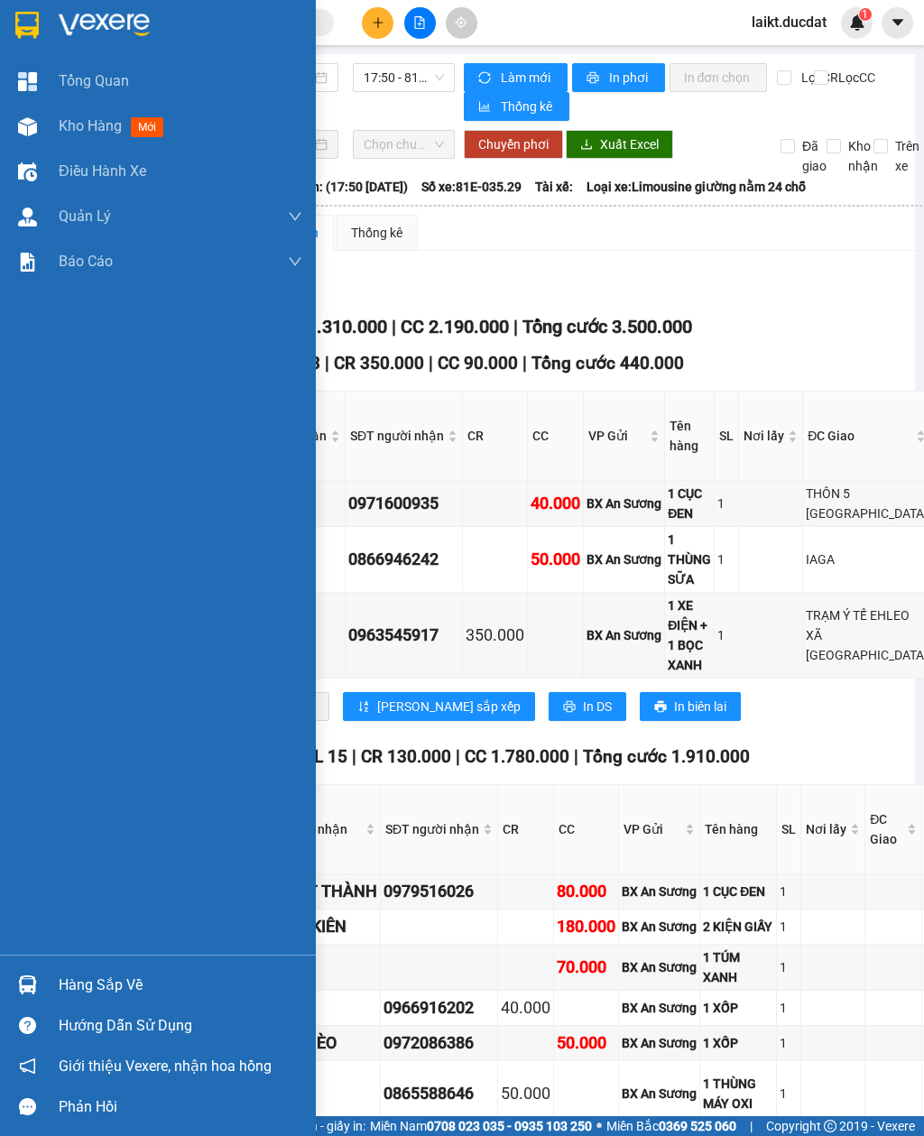
click at [28, 126] on img at bounding box center [27, 126] width 19 height 19
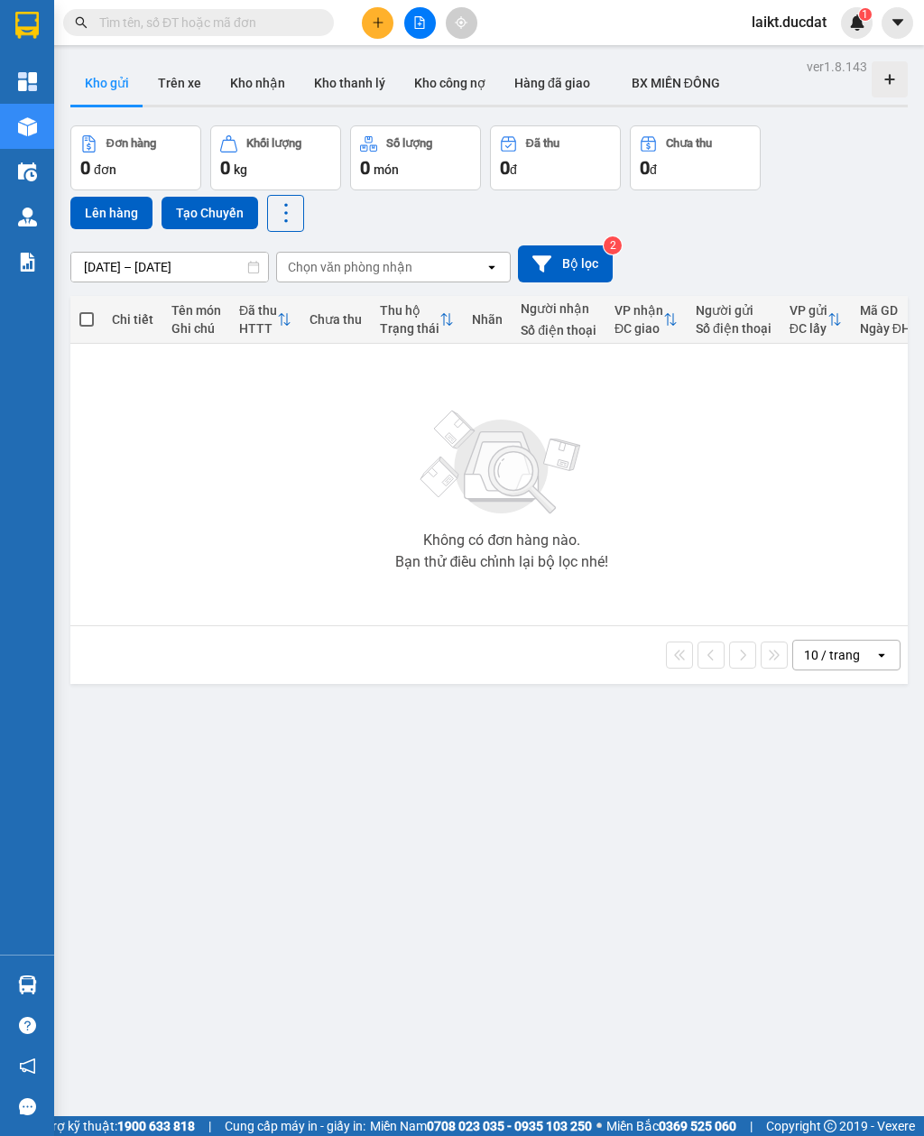
click at [98, 127] on button "Đơn hàng 0 đơn" at bounding box center [135, 157] width 131 height 65
click at [30, 79] on img at bounding box center [27, 81] width 19 height 19
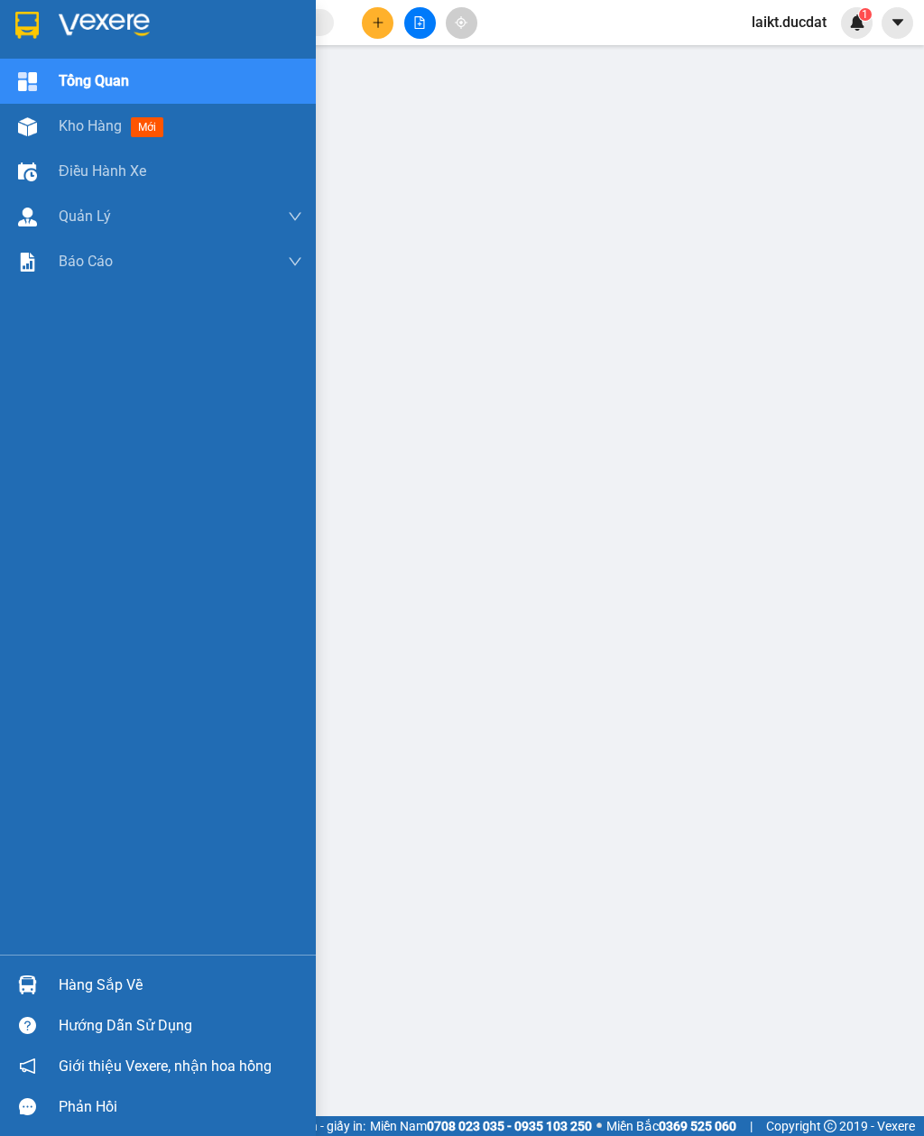
click at [88, 134] on span "Kho hàng" at bounding box center [90, 125] width 63 height 17
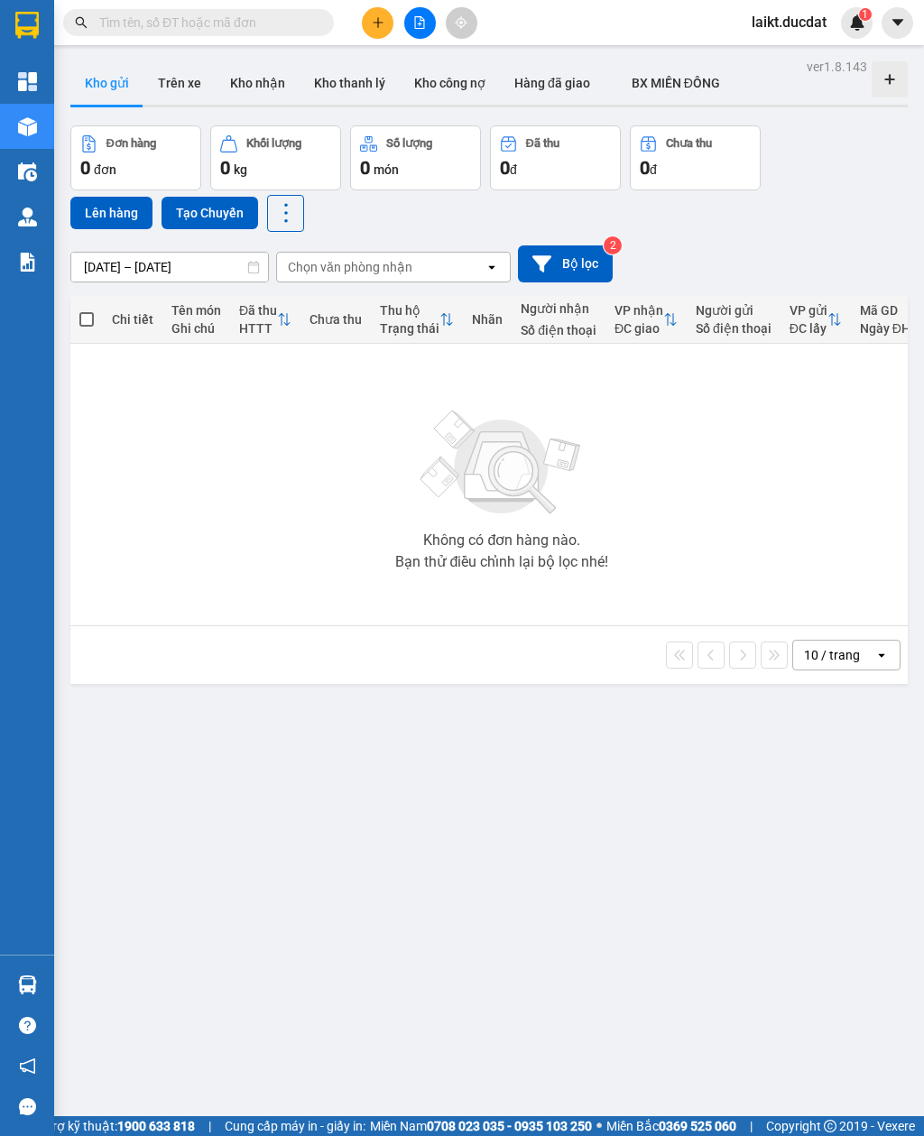
click at [491, 261] on icon "open" at bounding box center [492, 267] width 14 height 14
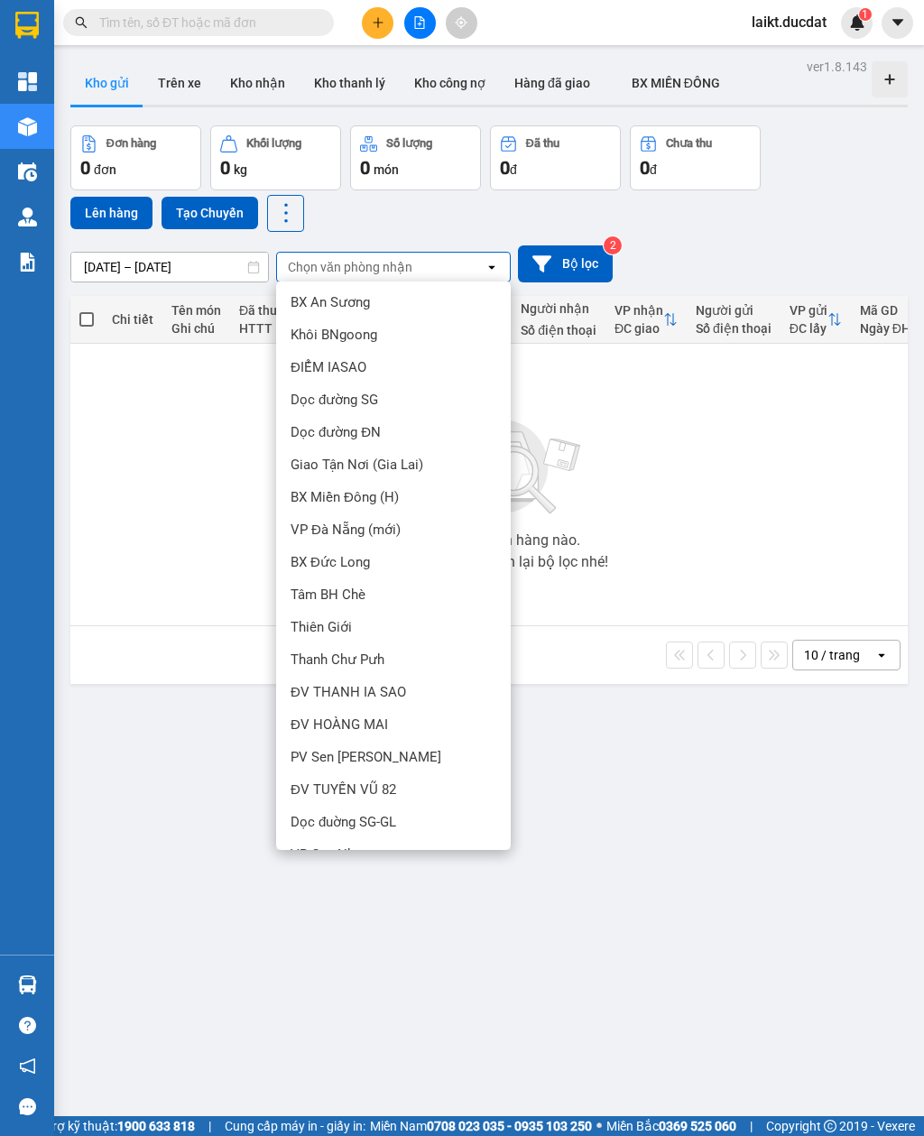
scroll to position [522, 0]
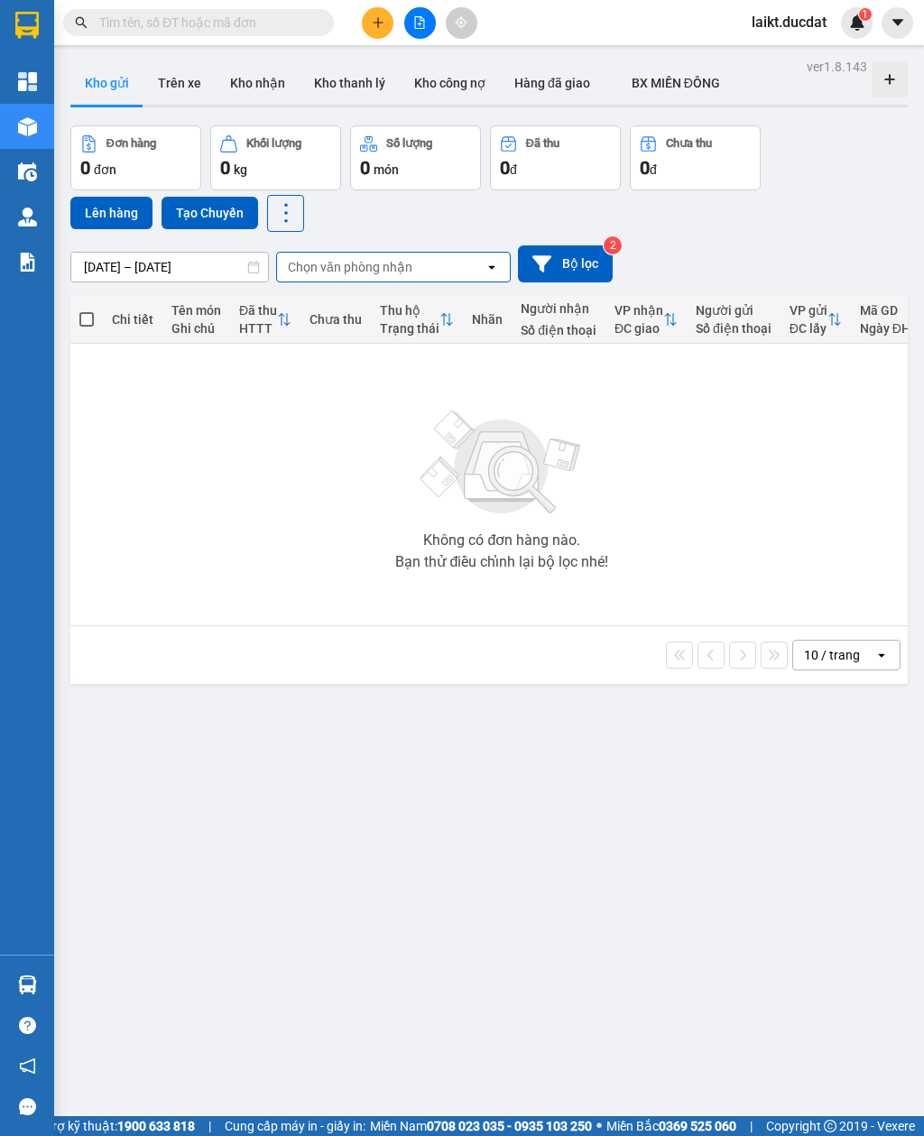
click at [697, 504] on div "Không có đơn hàng nào. Bạn thử điều chỉnh lại bộ lọc nhé!" at bounding box center [501, 484] width 845 height 271
click at [420, 266] on div "Chọn văn phòng nhận" at bounding box center [381, 267] width 208 height 29
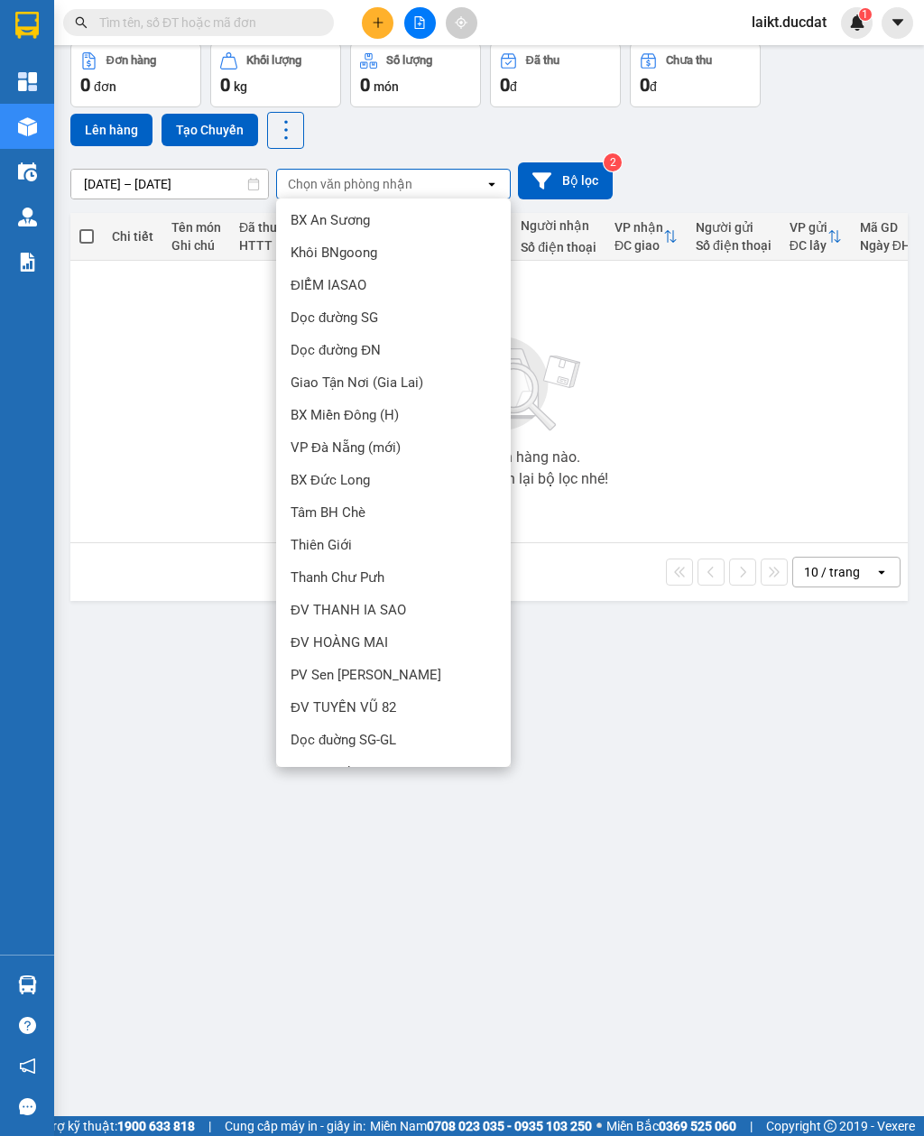
scroll to position [103, 0]
click at [350, 763] on span "VP Quy Nhơn" at bounding box center [330, 772] width 79 height 18
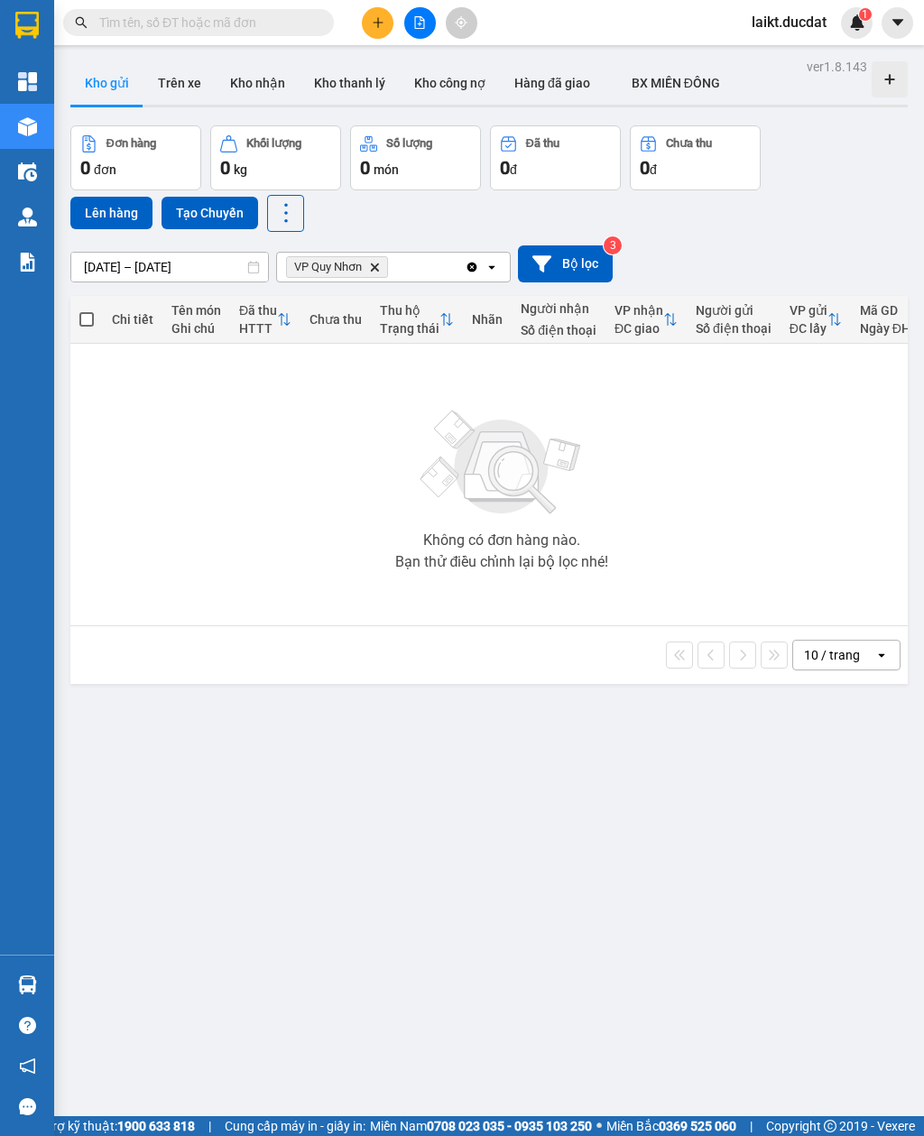
click at [330, 570] on div "Không có đơn hàng nào. Bạn thử điều chỉnh lại bộ lọc nhé!" at bounding box center [501, 484] width 845 height 271
click at [416, 20] on icon "file-add" at bounding box center [419, 22] width 13 height 13
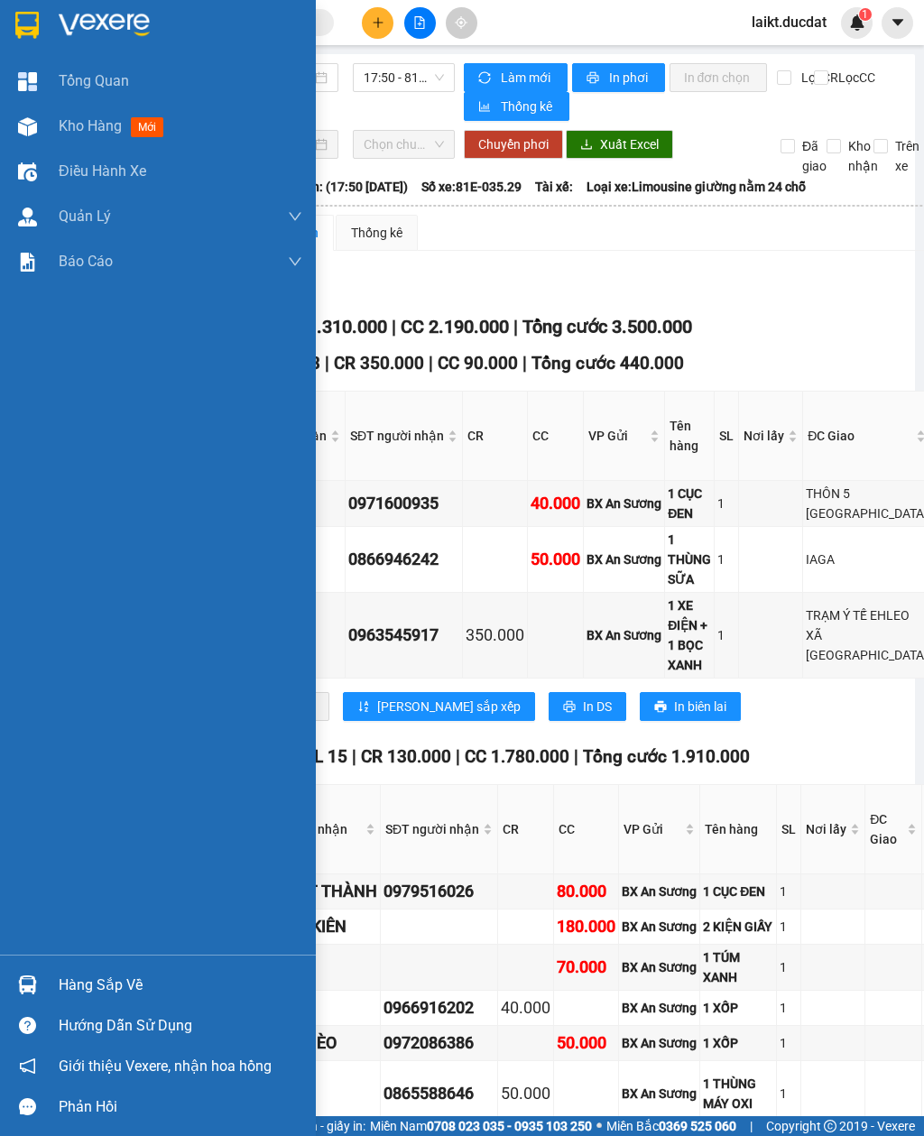
click at [26, 81] on img at bounding box center [27, 81] width 19 height 19
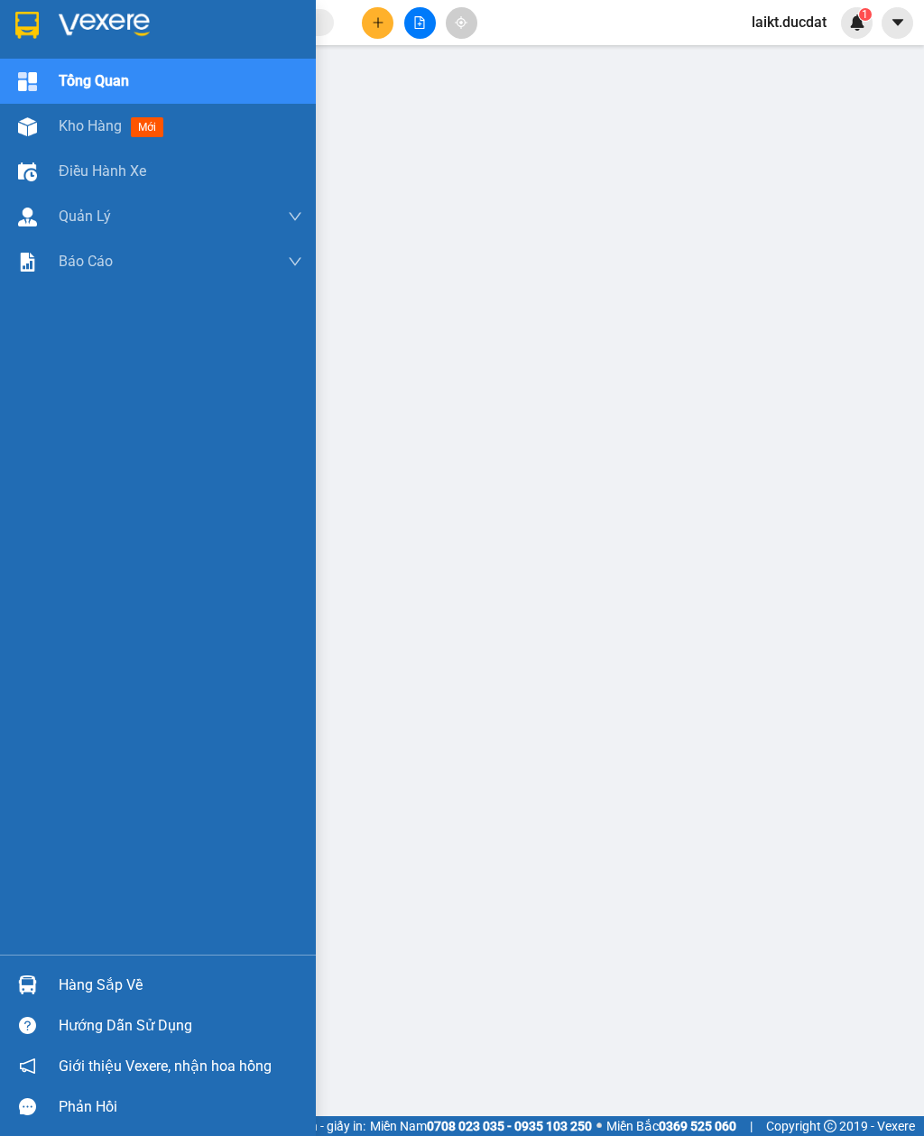
click at [106, 176] on span "Điều hành xe" at bounding box center [103, 171] width 88 height 23
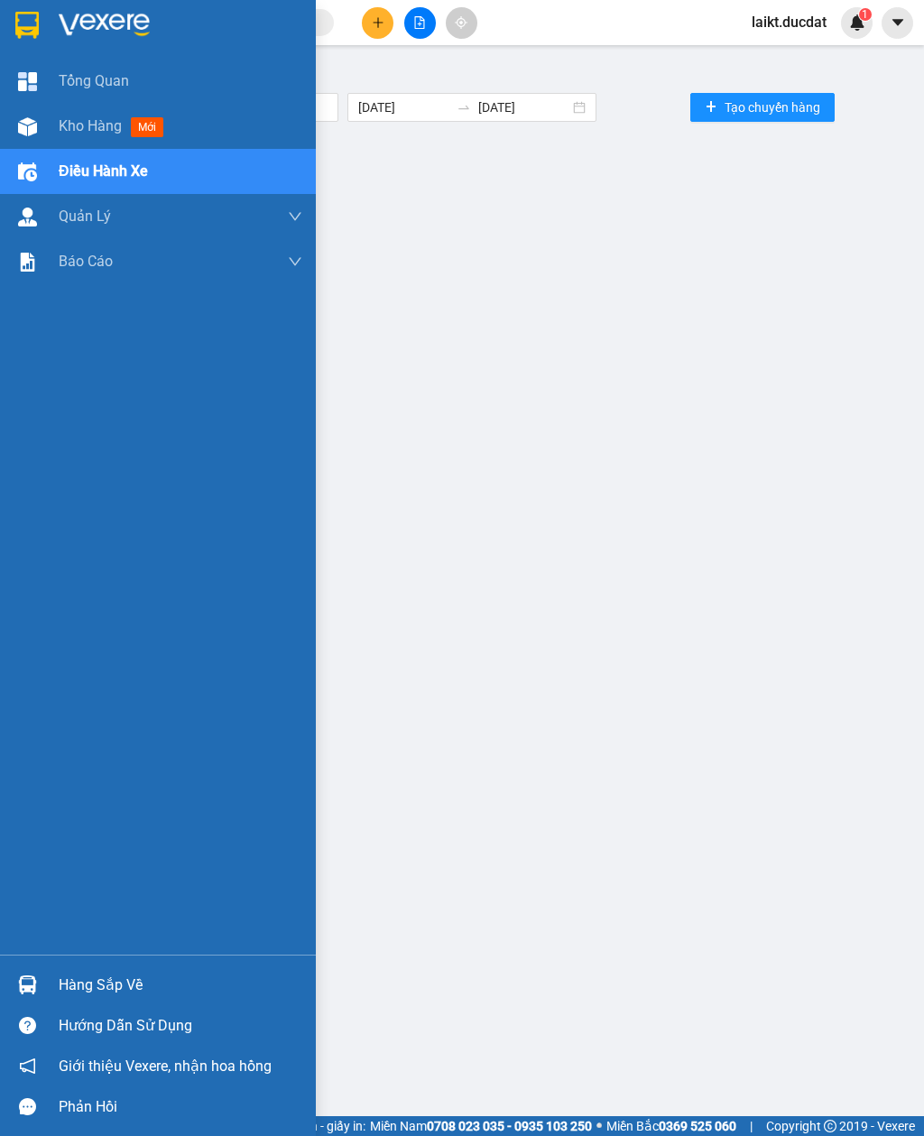
click at [102, 85] on span "Tổng Quan" at bounding box center [94, 80] width 70 height 23
